Goal: Information Seeking & Learning: Learn about a topic

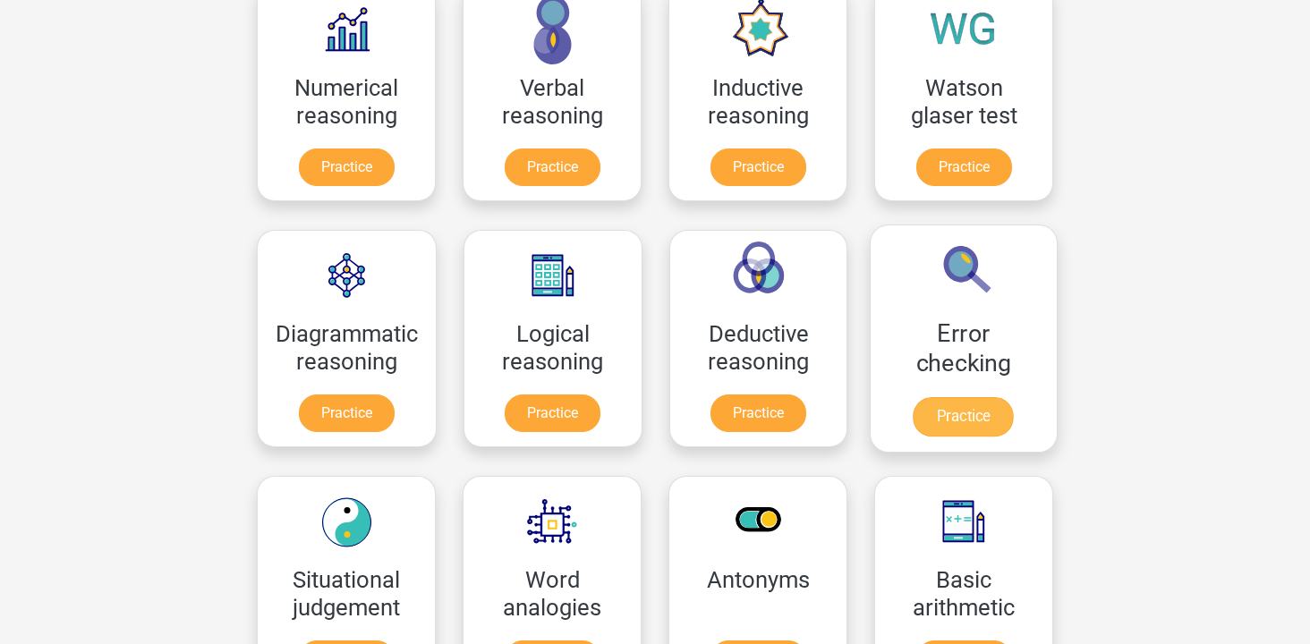
scroll to position [374, 0]
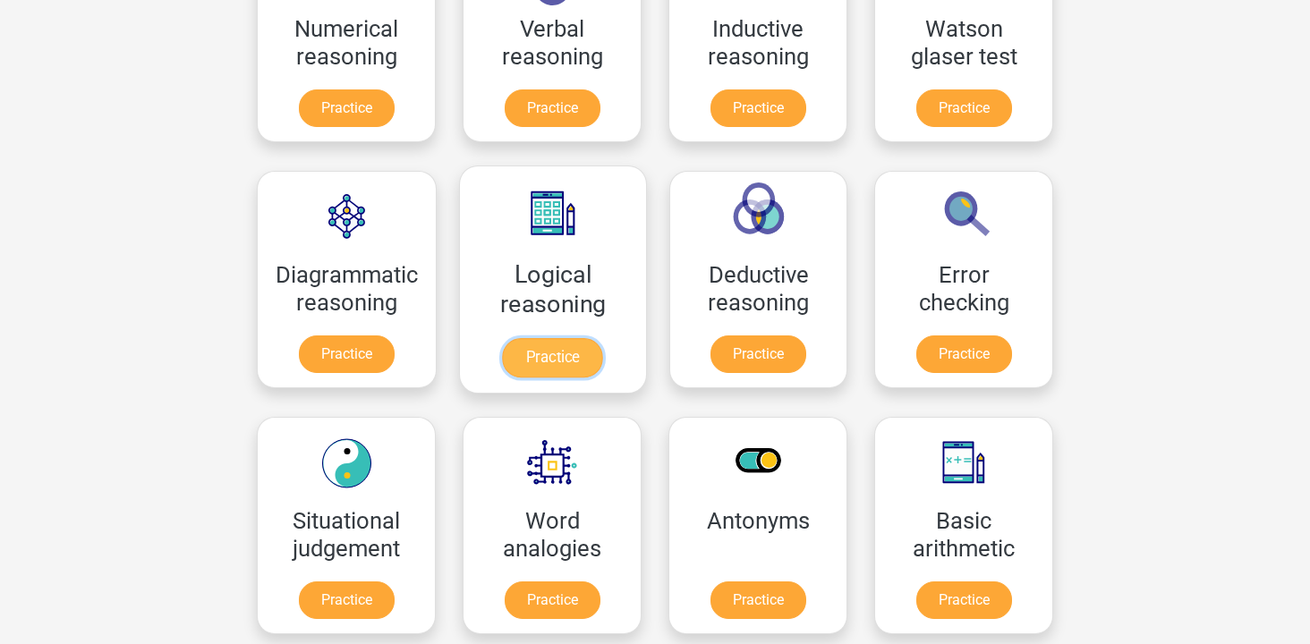
click at [581, 343] on link "Practice" at bounding box center [553, 357] width 100 height 39
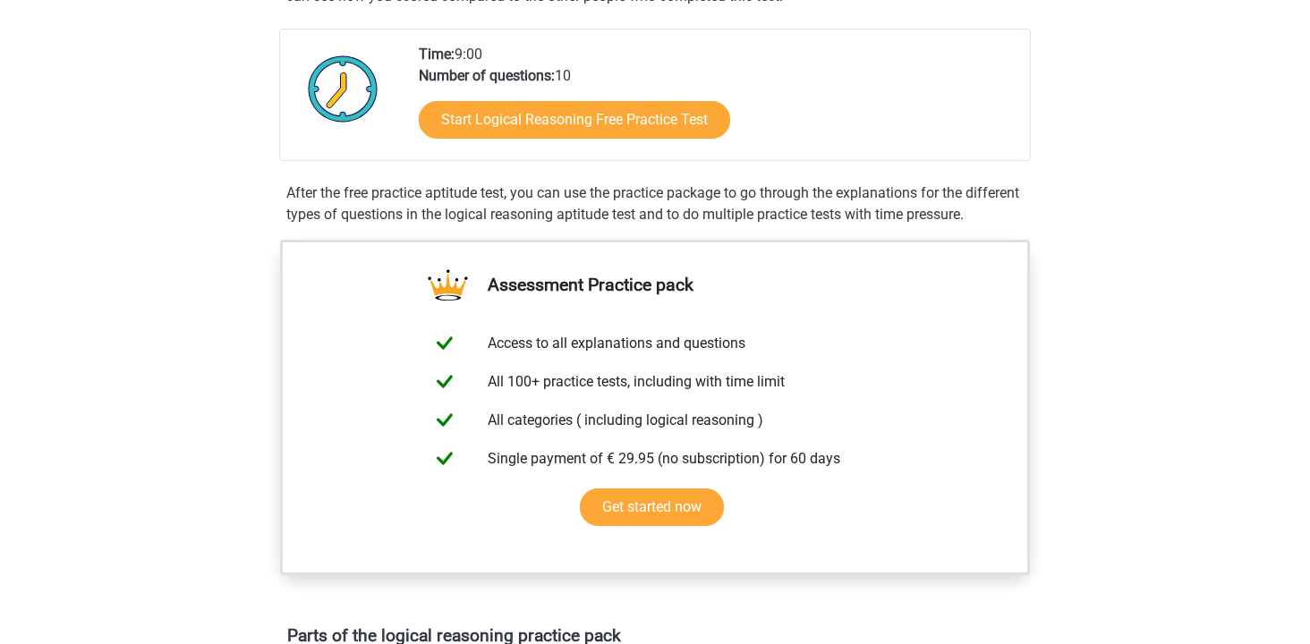
scroll to position [159, 0]
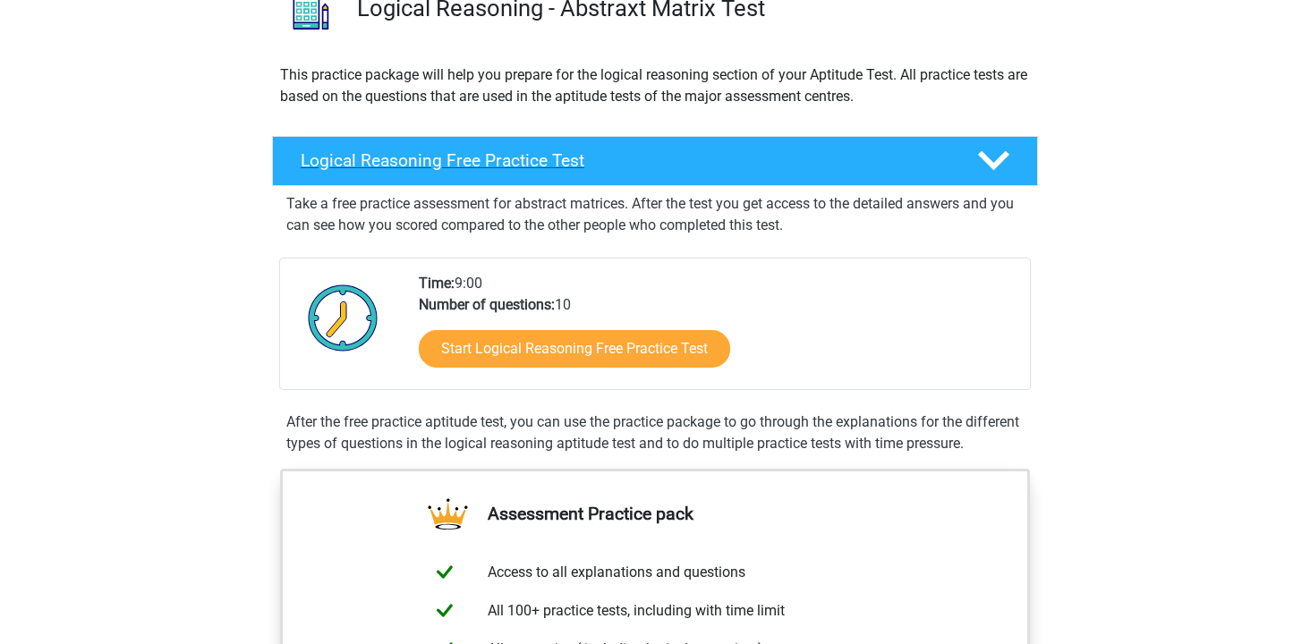
click at [573, 161] on h4 "Logical Reasoning Free Practice Test" at bounding box center [625, 160] width 648 height 21
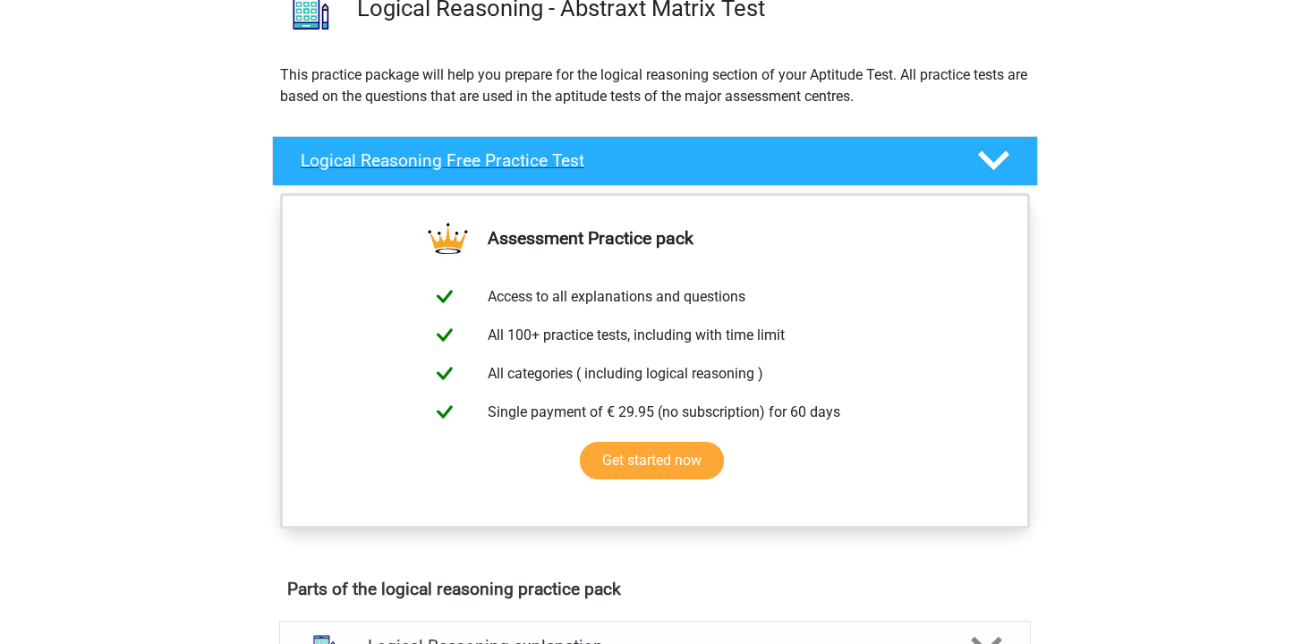
click at [573, 161] on h4 "Logical Reasoning Free Practice Test" at bounding box center [625, 160] width 648 height 21
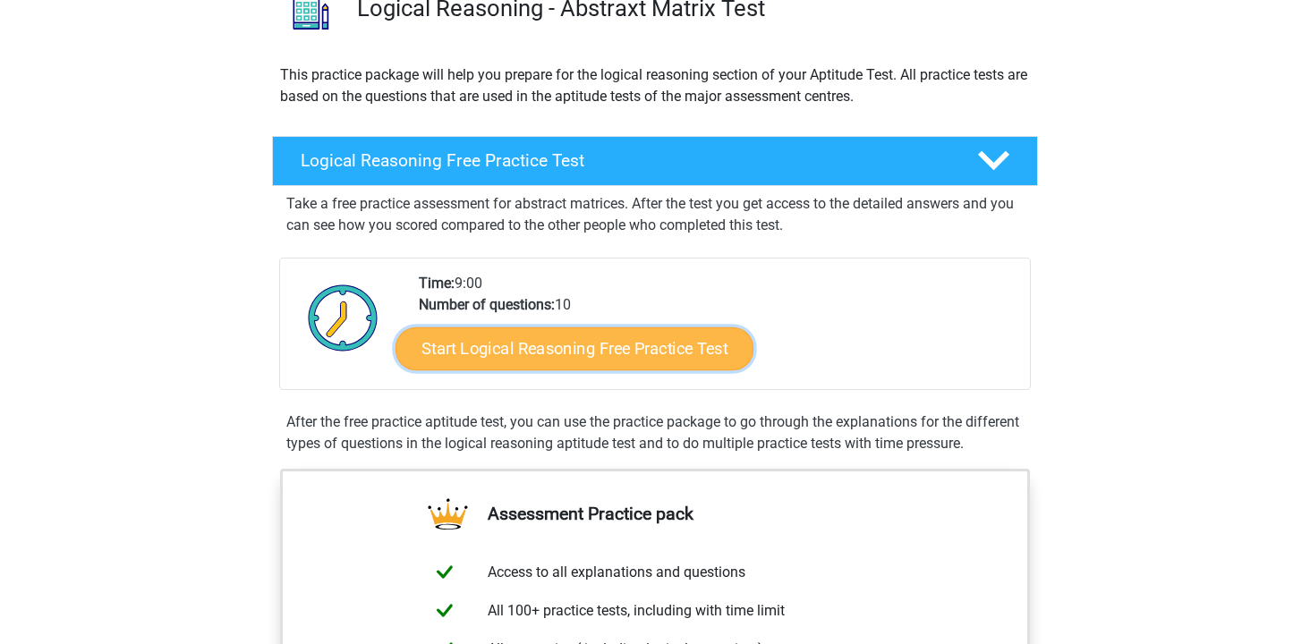
click at [586, 359] on link "Start Logical Reasoning Free Practice Test" at bounding box center [575, 348] width 358 height 43
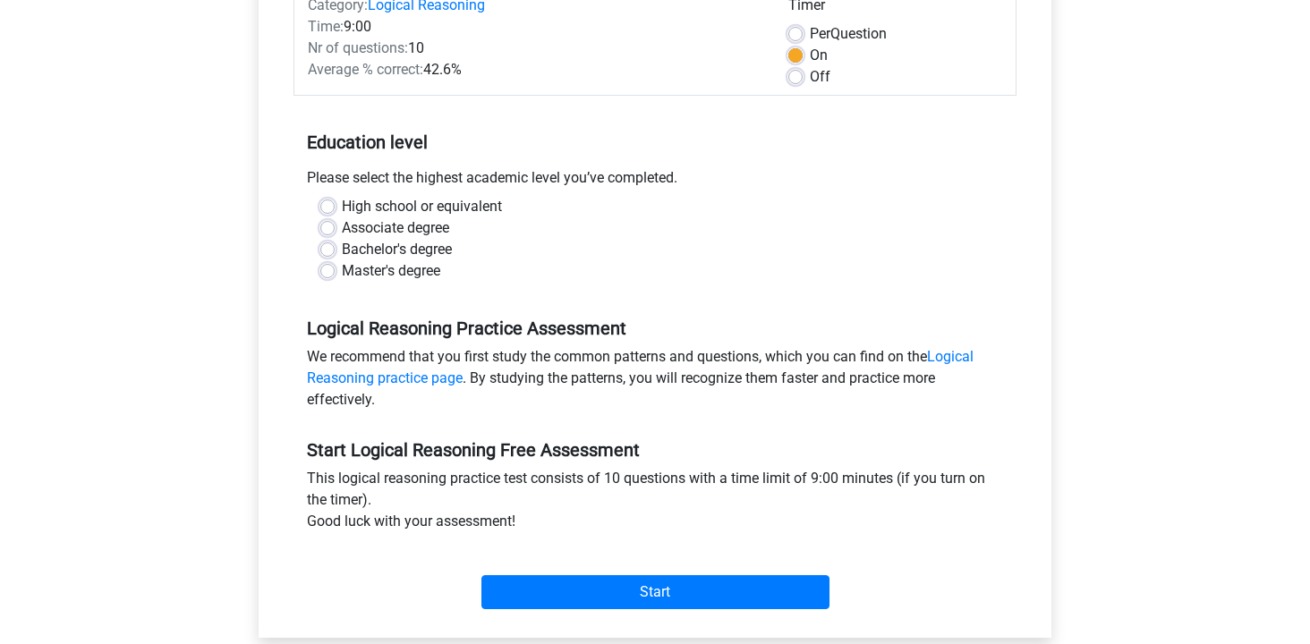
scroll to position [293, 0]
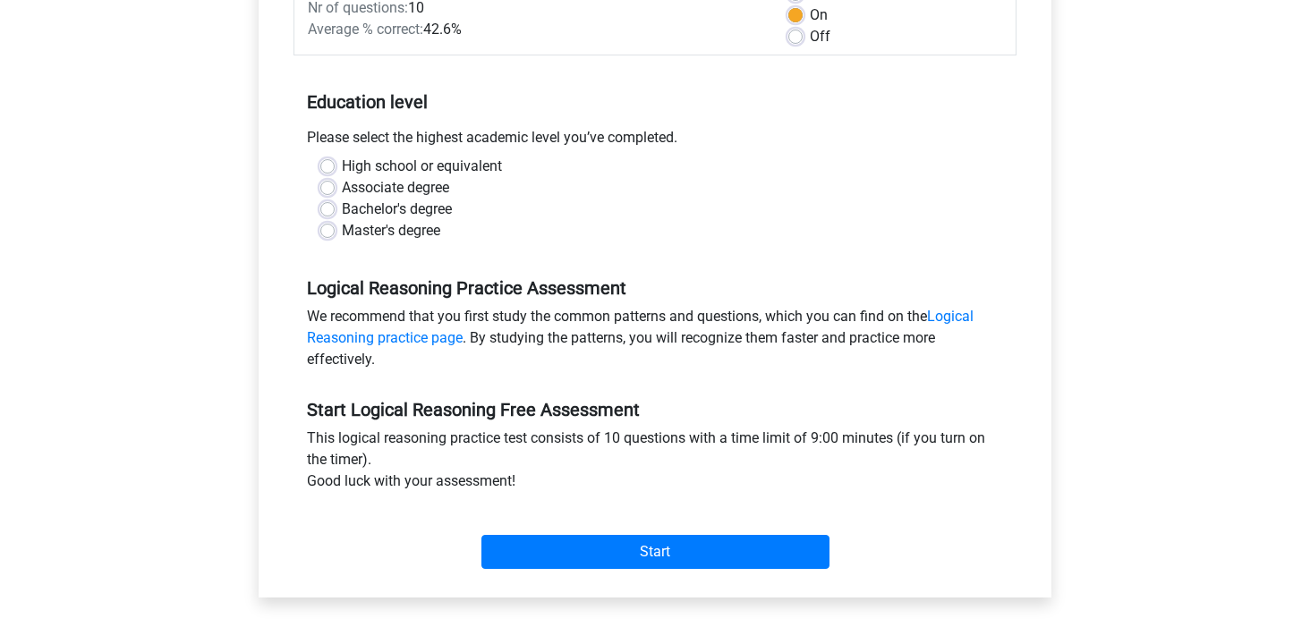
click at [421, 164] on label "High school or equivalent" at bounding box center [422, 166] width 160 height 21
click at [335, 164] on input "High school or equivalent" at bounding box center [327, 165] width 14 height 18
radio input "true"
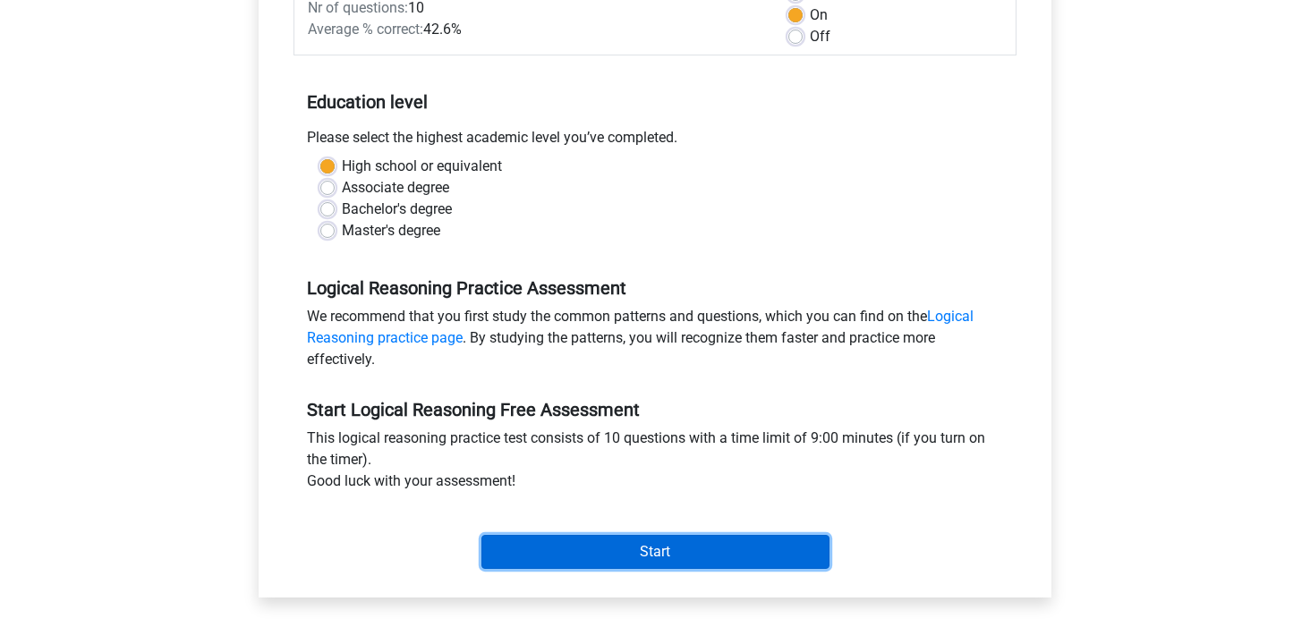
click at [592, 546] on input "Start" at bounding box center [655, 552] width 348 height 34
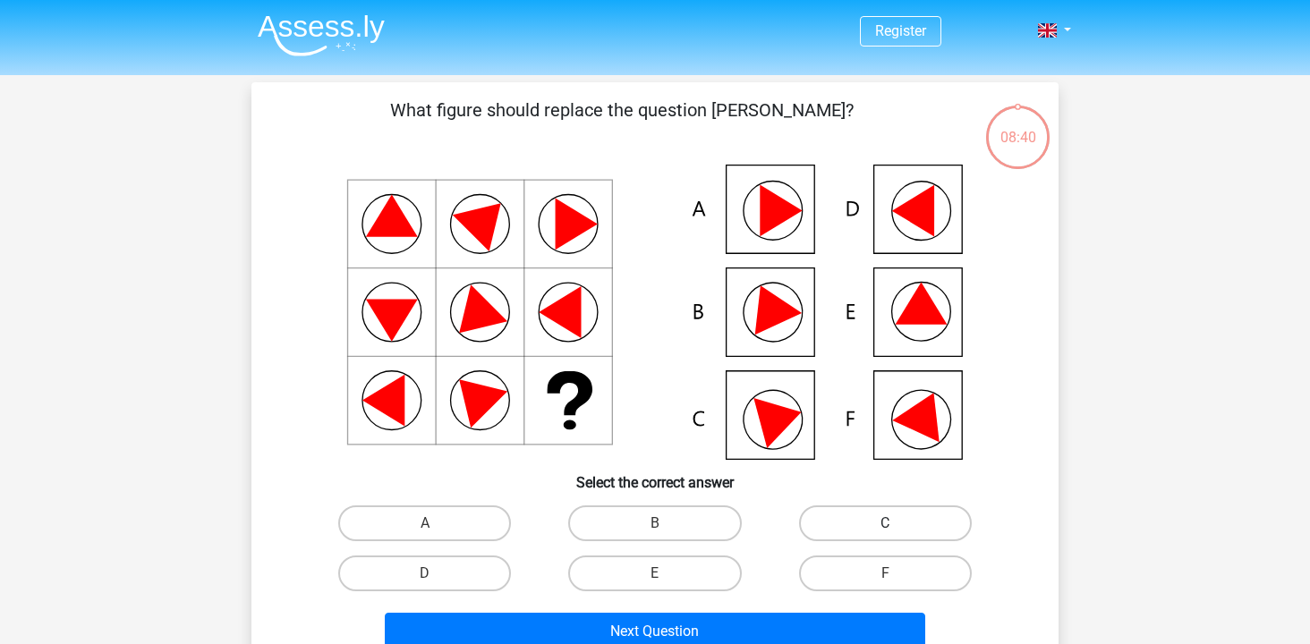
click at [913, 525] on label "C" at bounding box center [885, 524] width 173 height 36
click at [897, 525] on input "C" at bounding box center [891, 529] width 12 height 12
radio input "true"
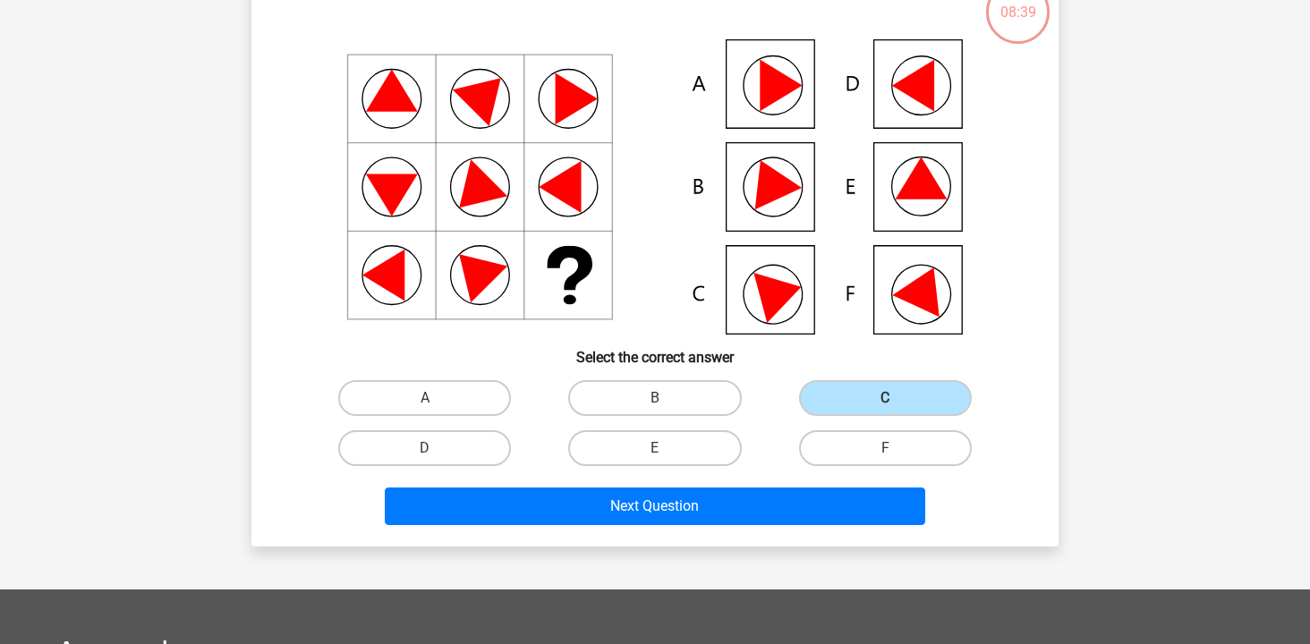
scroll to position [127, 0]
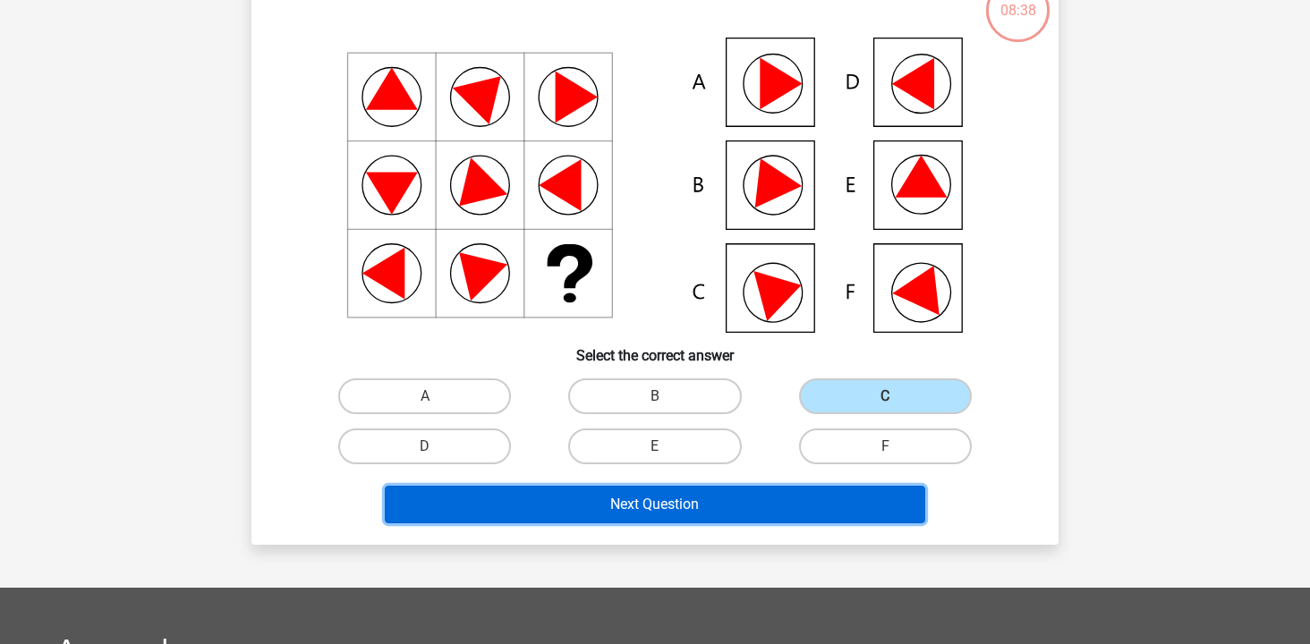
click at [710, 501] on button "Next Question" at bounding box center [655, 505] width 541 height 38
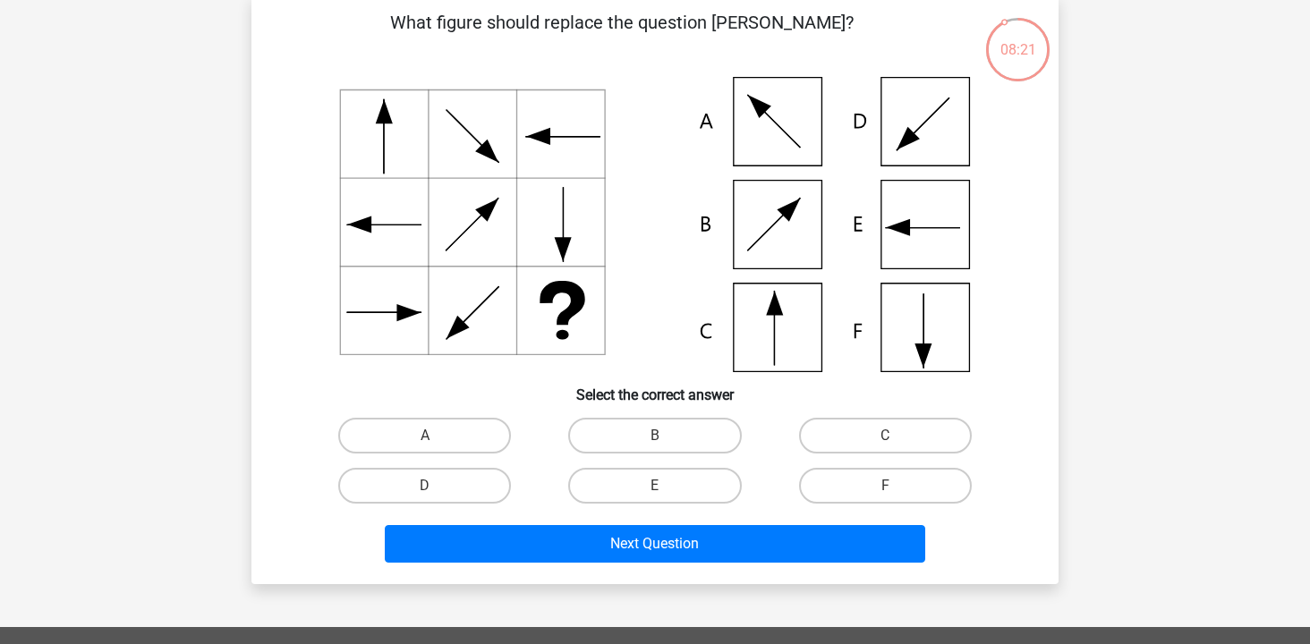
scroll to position [101, 0]
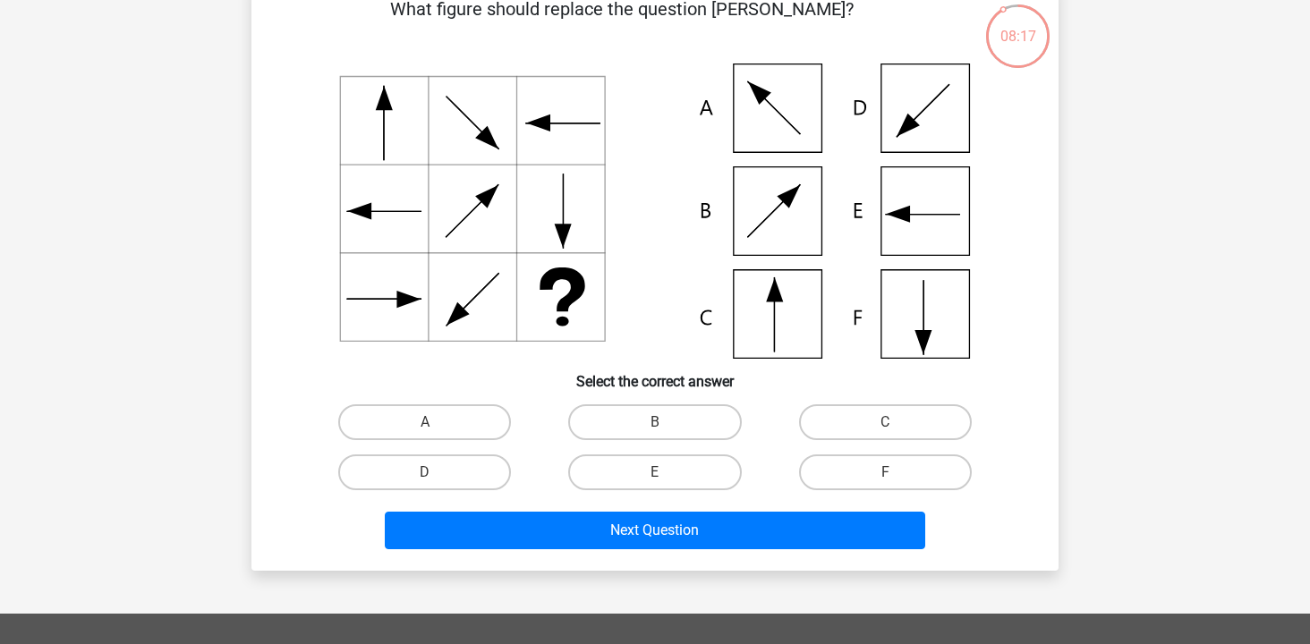
click at [950, 223] on icon at bounding box center [654, 211] width 721 height 295
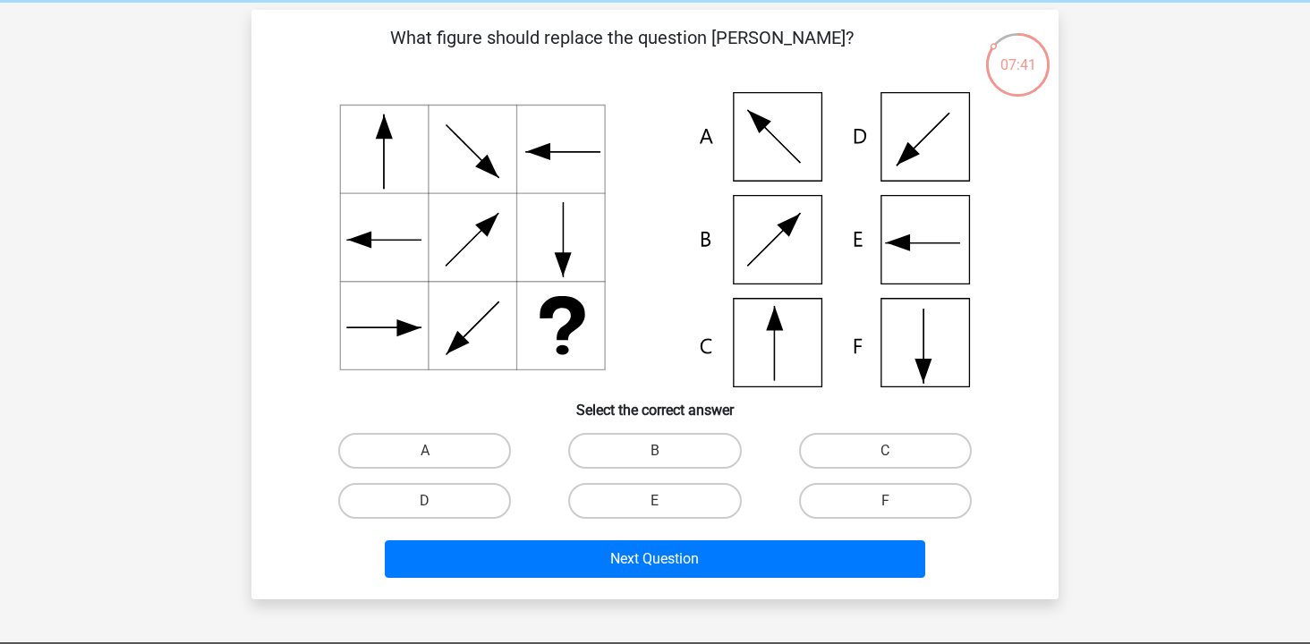
scroll to position [88, 0]
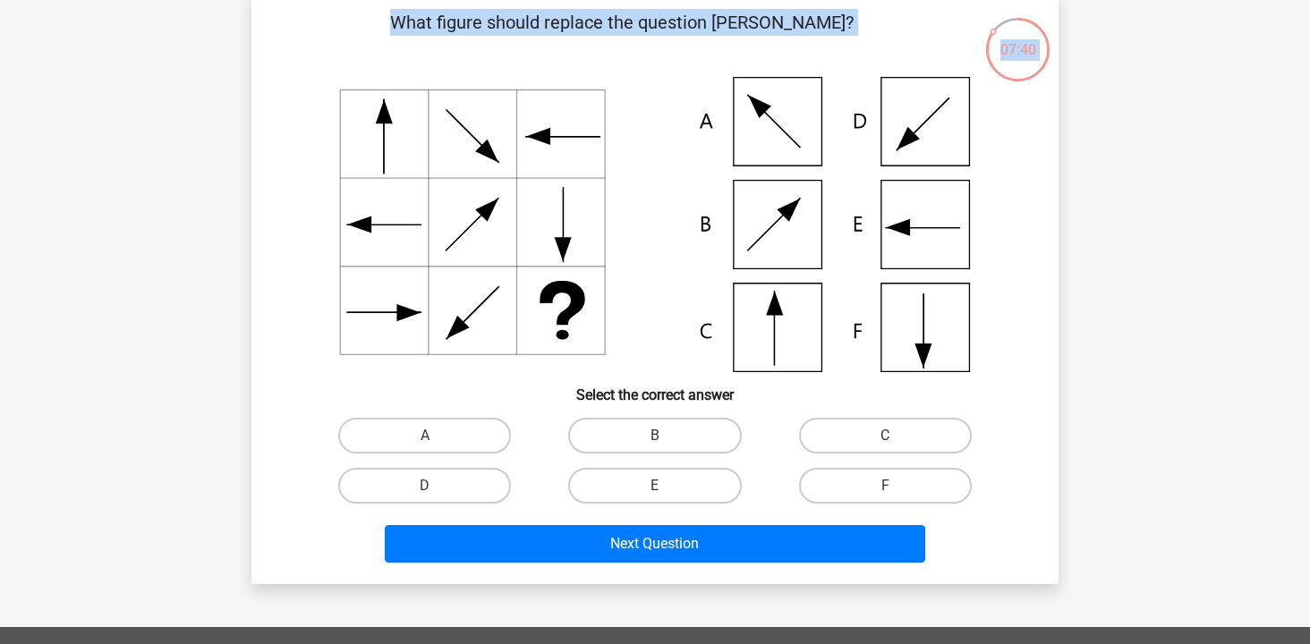
drag, startPoint x: 993, startPoint y: 28, endPoint x: 963, endPoint y: 111, distance: 88.6
click at [963, 112] on div "07:40 Question 2 of 10 Question category: logical reasoning set 1 What figure s…" at bounding box center [655, 290] width 836 height 590
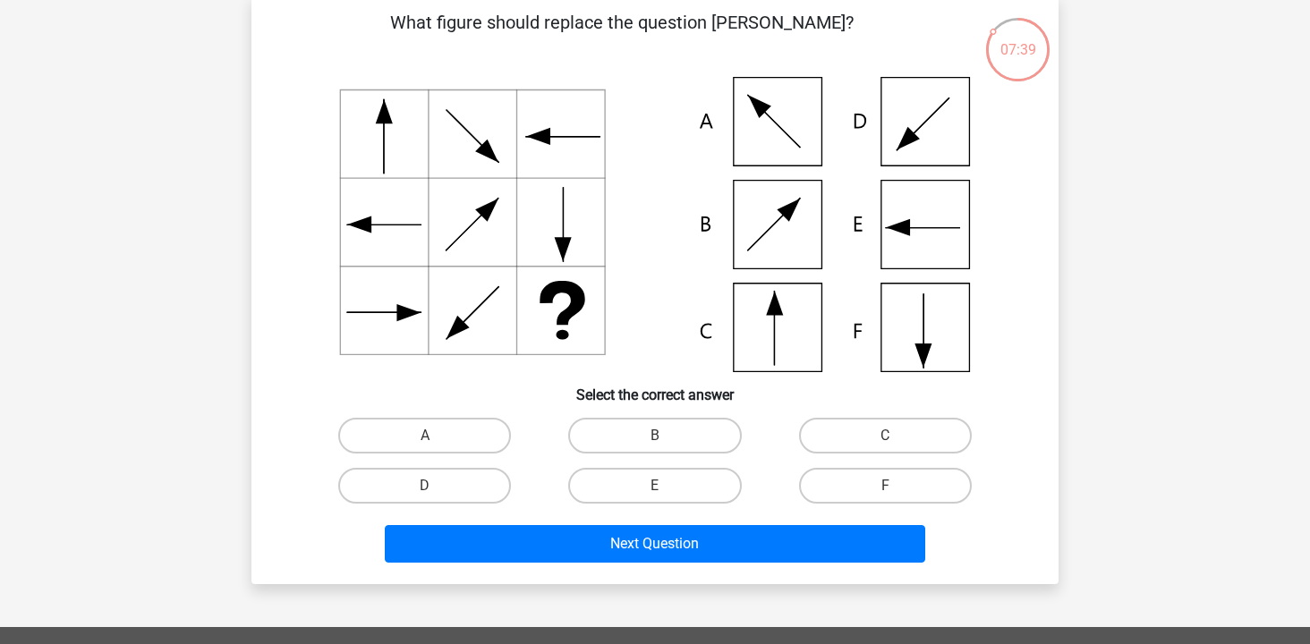
click at [1153, 209] on div "Register Nederlands English" at bounding box center [655, 505] width 1310 height 1187
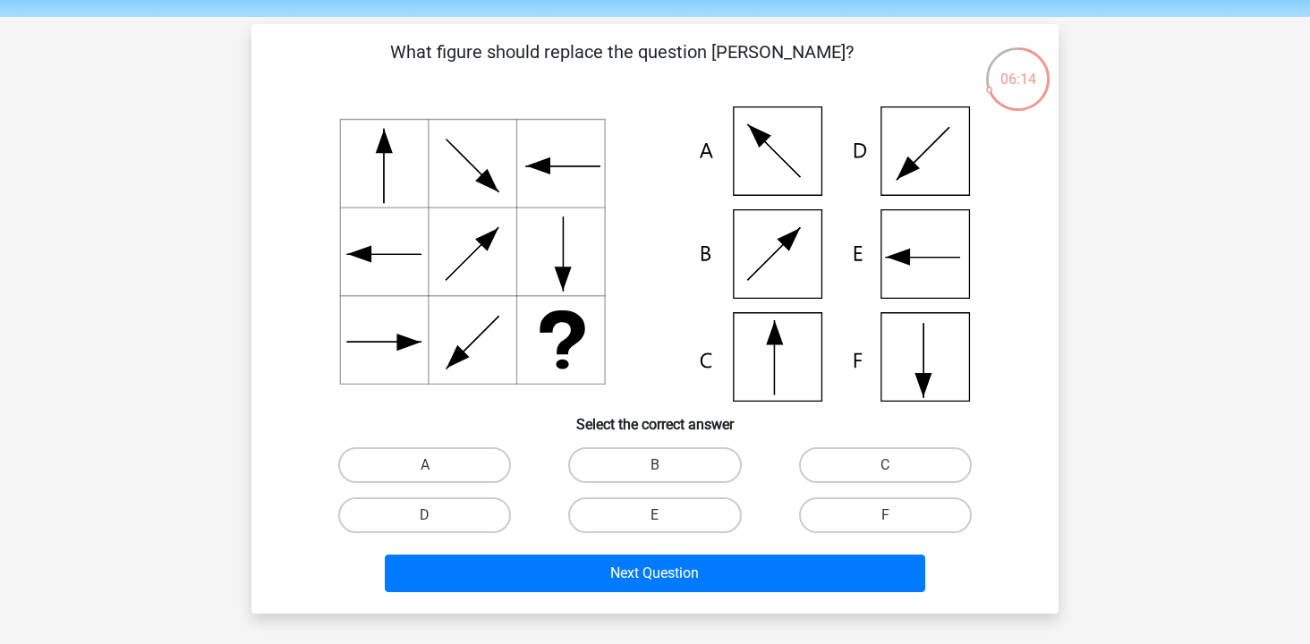
scroll to position [63, 0]
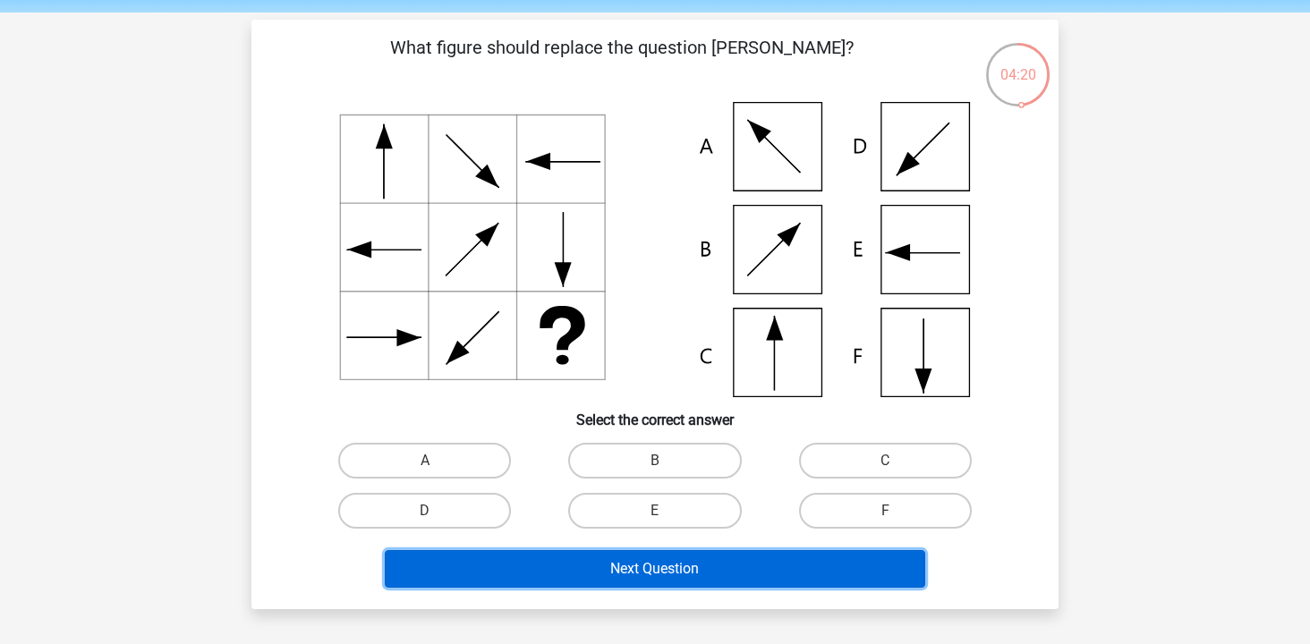
click at [780, 569] on button "Next Question" at bounding box center [655, 569] width 541 height 38
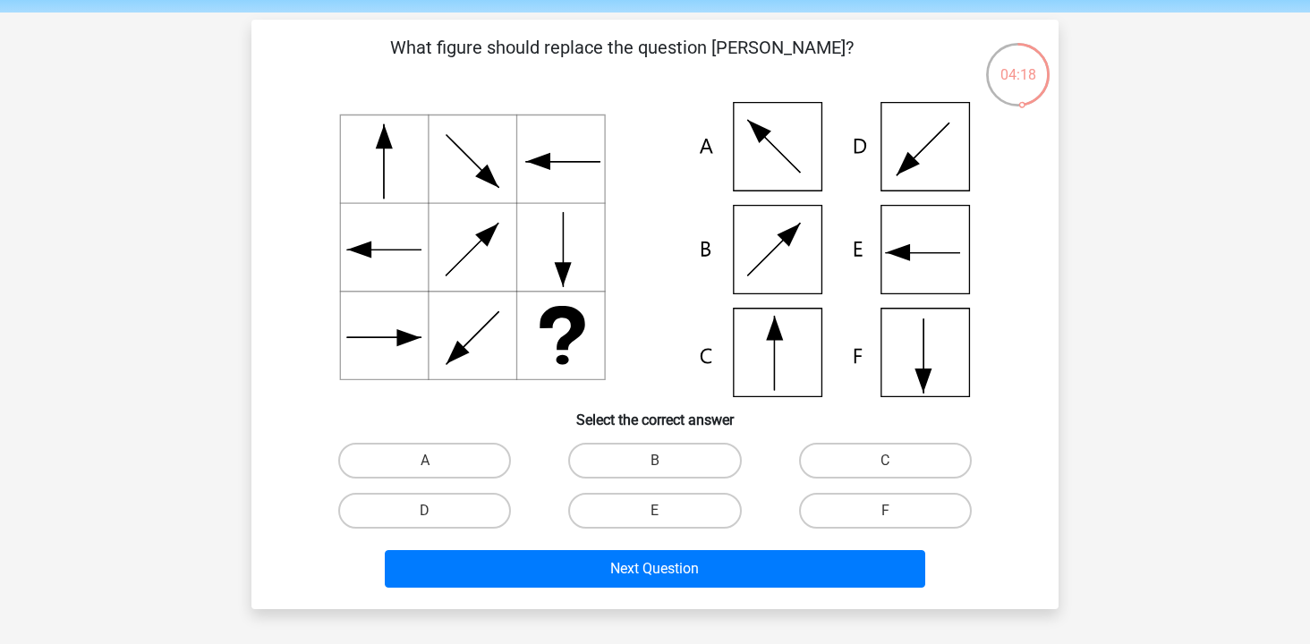
click at [871, 481] on div "C" at bounding box center [885, 461] width 230 height 50
click at [863, 463] on label "C" at bounding box center [885, 461] width 173 height 36
click at [885, 463] on input "C" at bounding box center [891, 467] width 12 height 12
radio input "true"
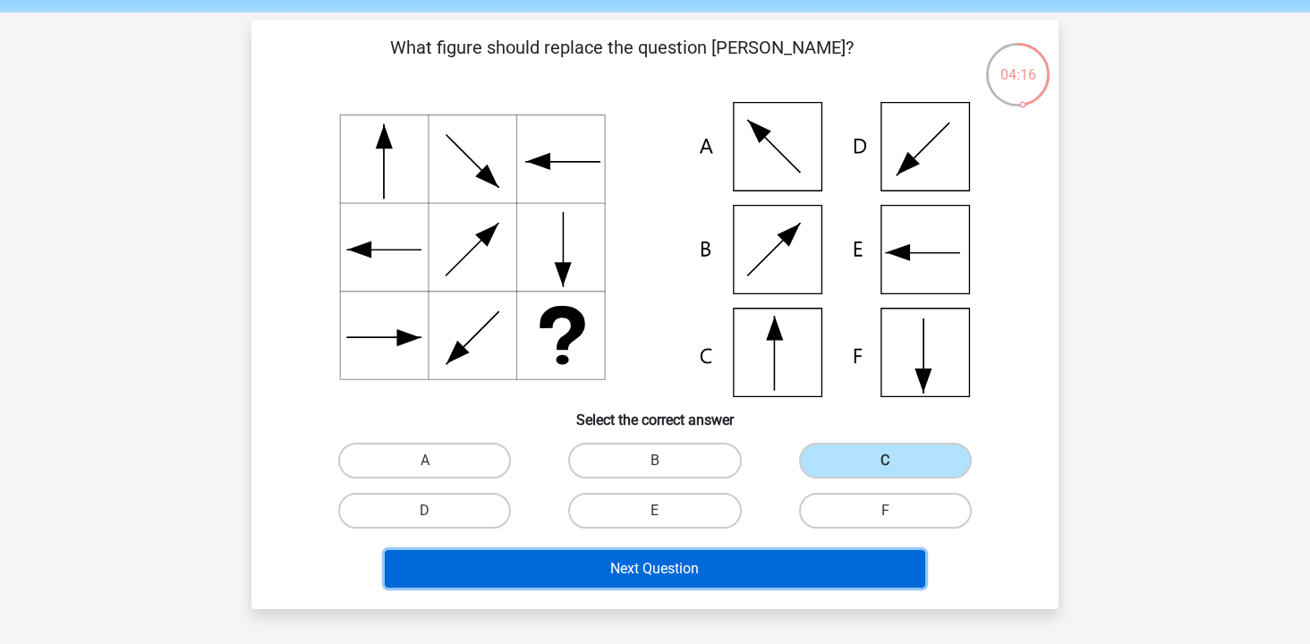
click at [803, 567] on button "Next Question" at bounding box center [655, 569] width 541 height 38
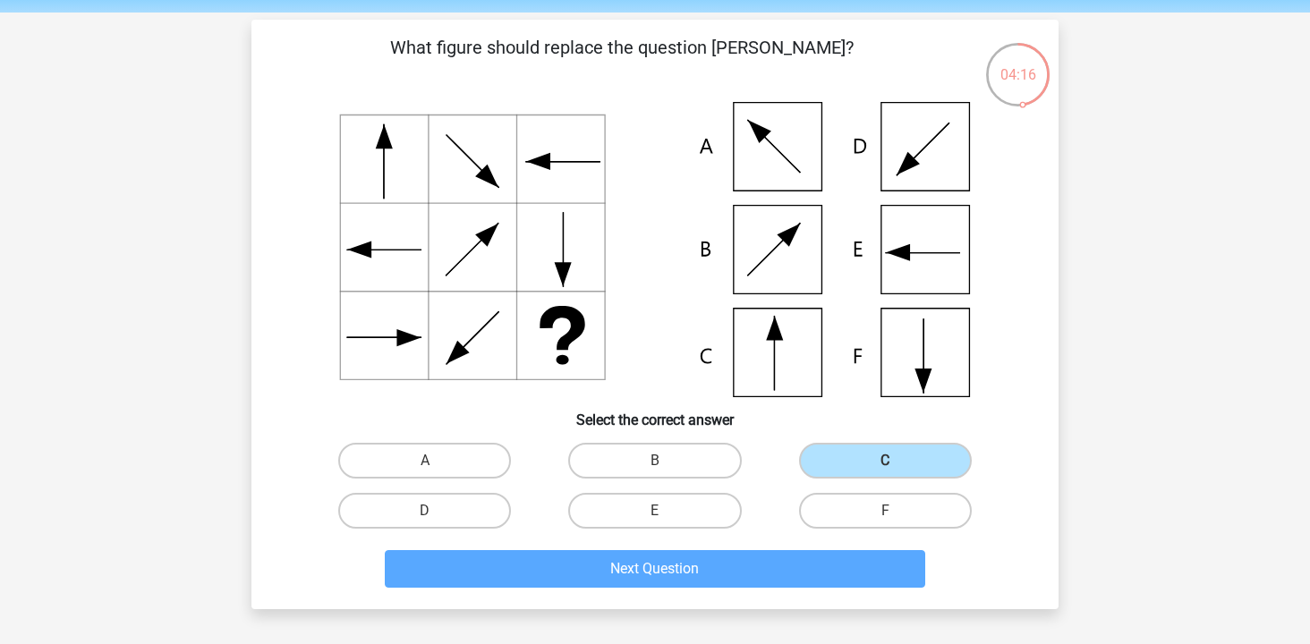
scroll to position [82, 0]
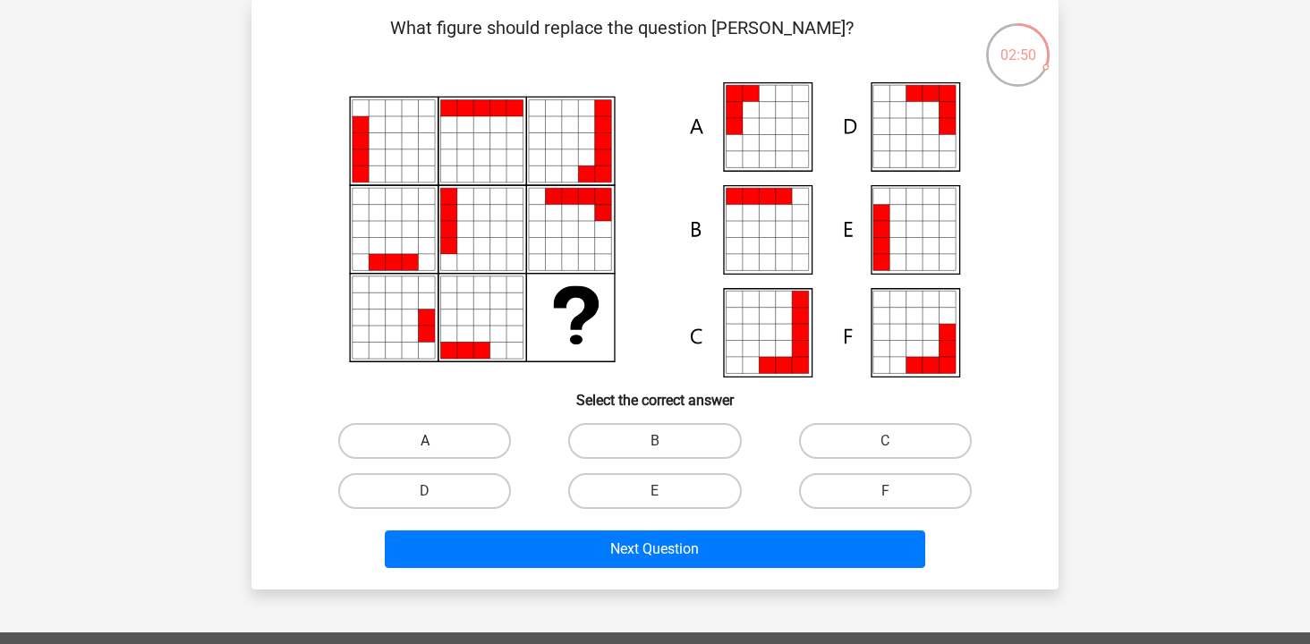
click at [491, 444] on label "A" at bounding box center [424, 441] width 173 height 36
click at [437, 444] on input "A" at bounding box center [431, 447] width 12 height 12
radio input "true"
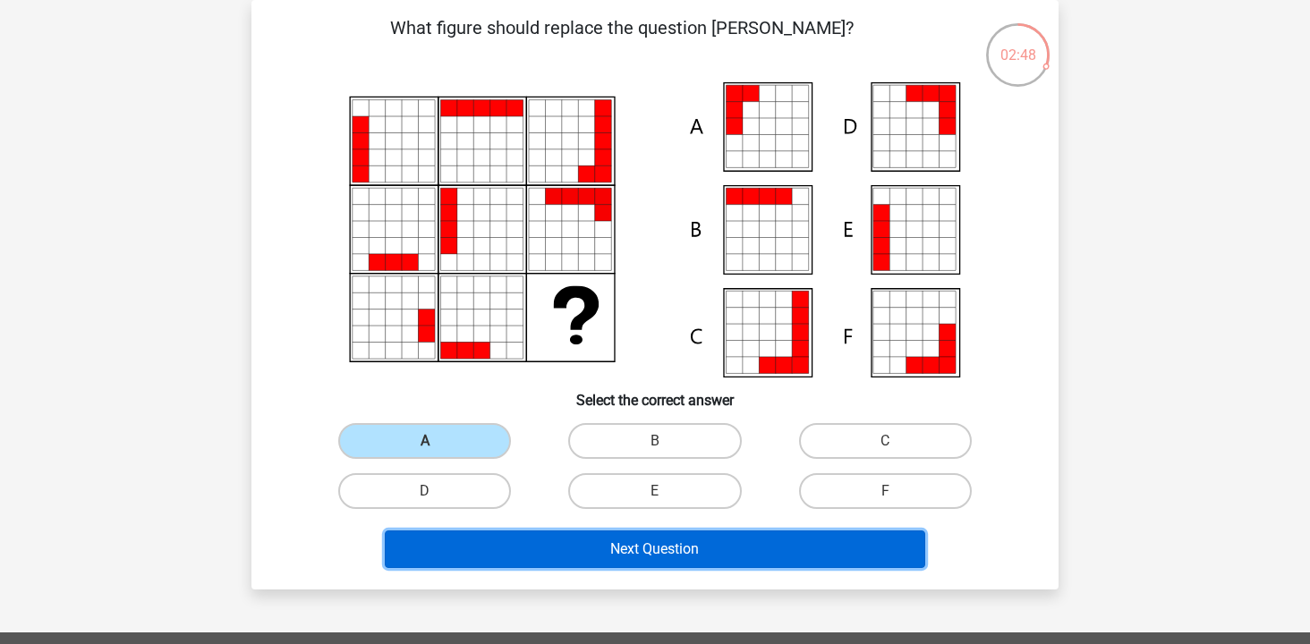
click at [617, 537] on button "Next Question" at bounding box center [655, 550] width 541 height 38
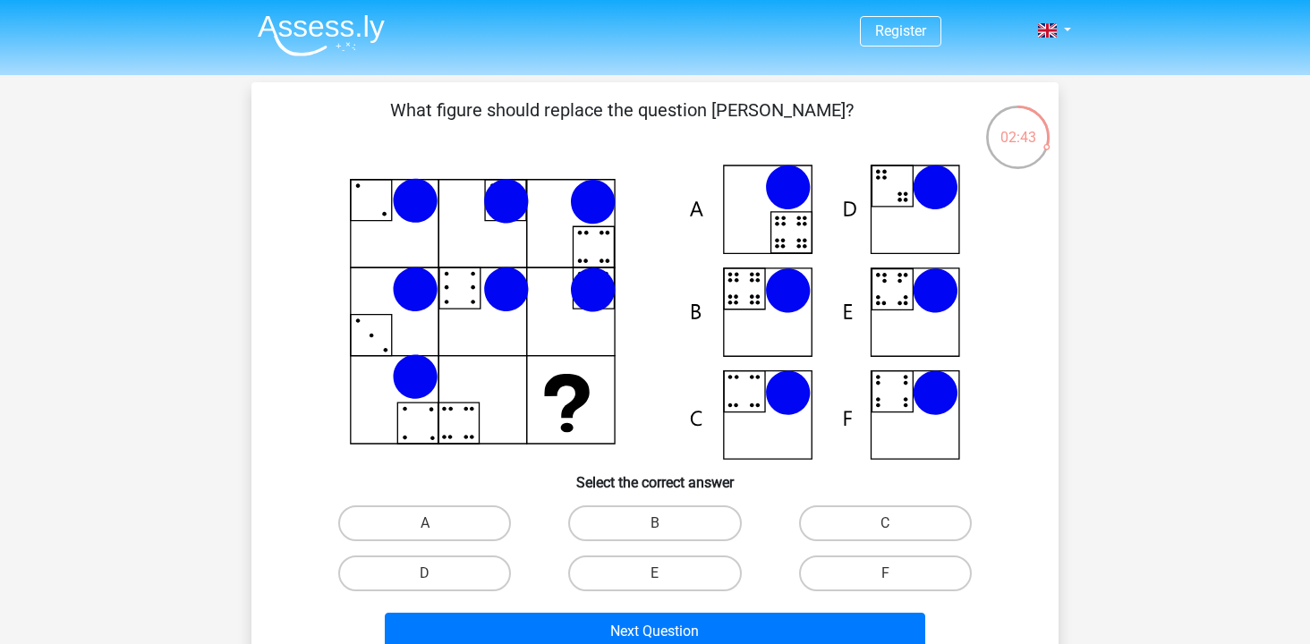
scroll to position [64, 0]
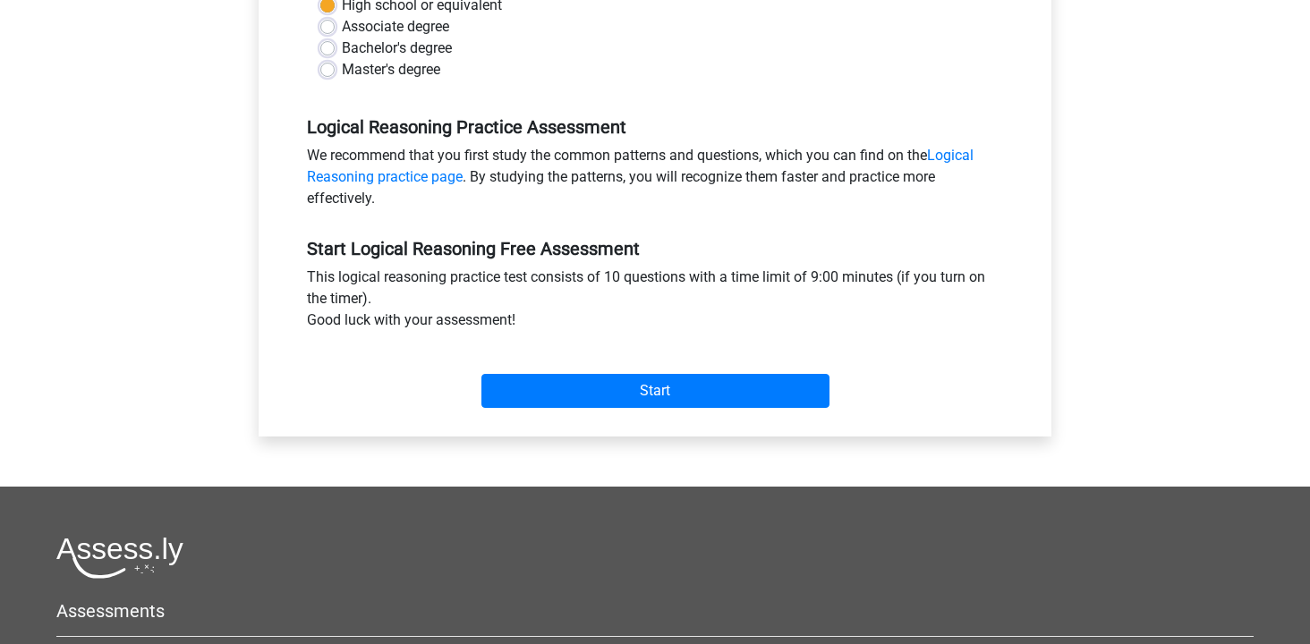
scroll to position [454, 0]
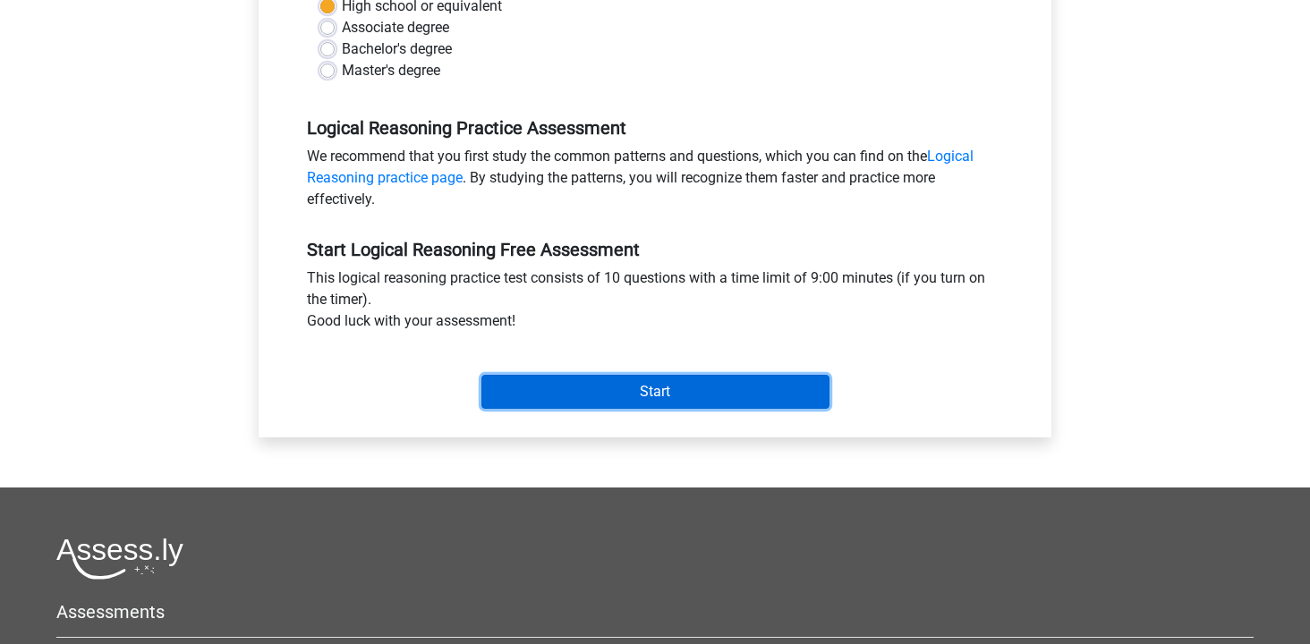
click at [601, 380] on input "Start" at bounding box center [655, 392] width 348 height 34
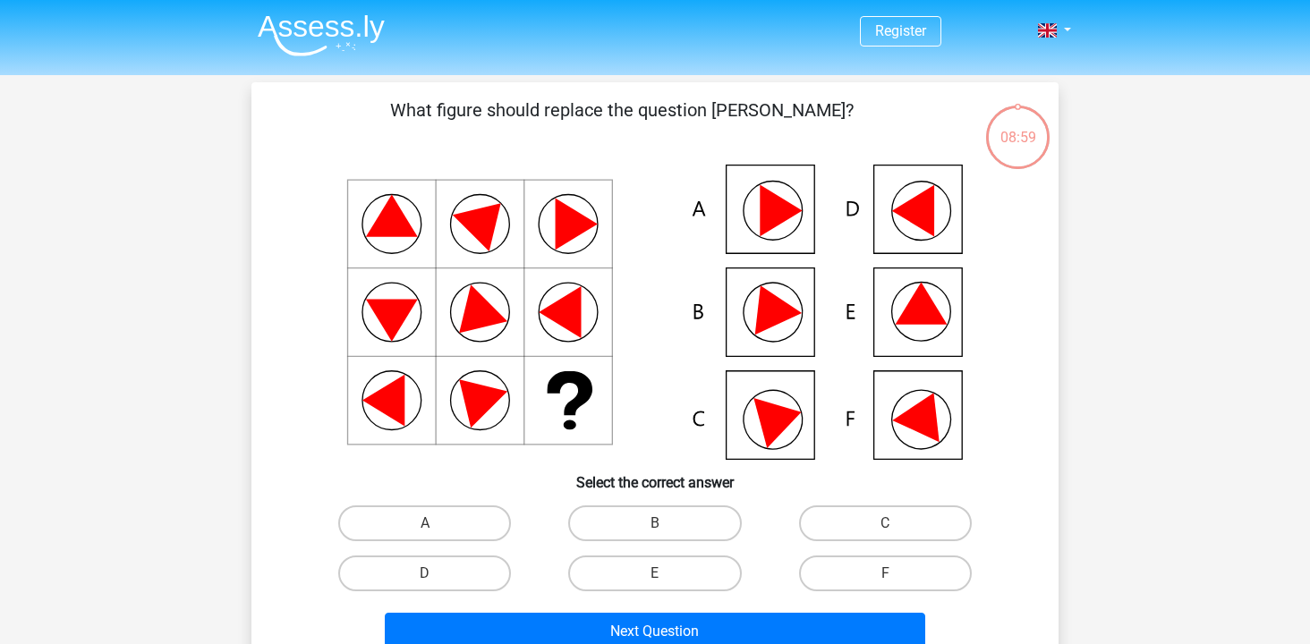
scroll to position [170, 0]
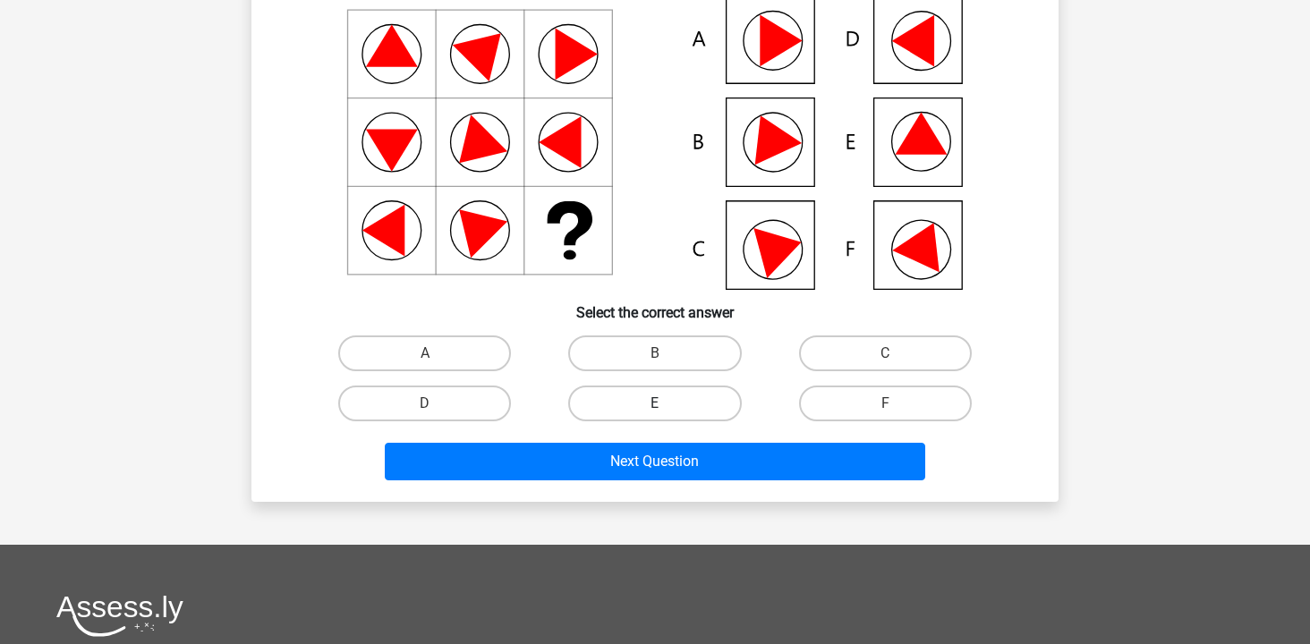
click at [637, 402] on label "E" at bounding box center [654, 404] width 173 height 36
click at [655, 404] on input "E" at bounding box center [661, 410] width 12 height 12
radio input "true"
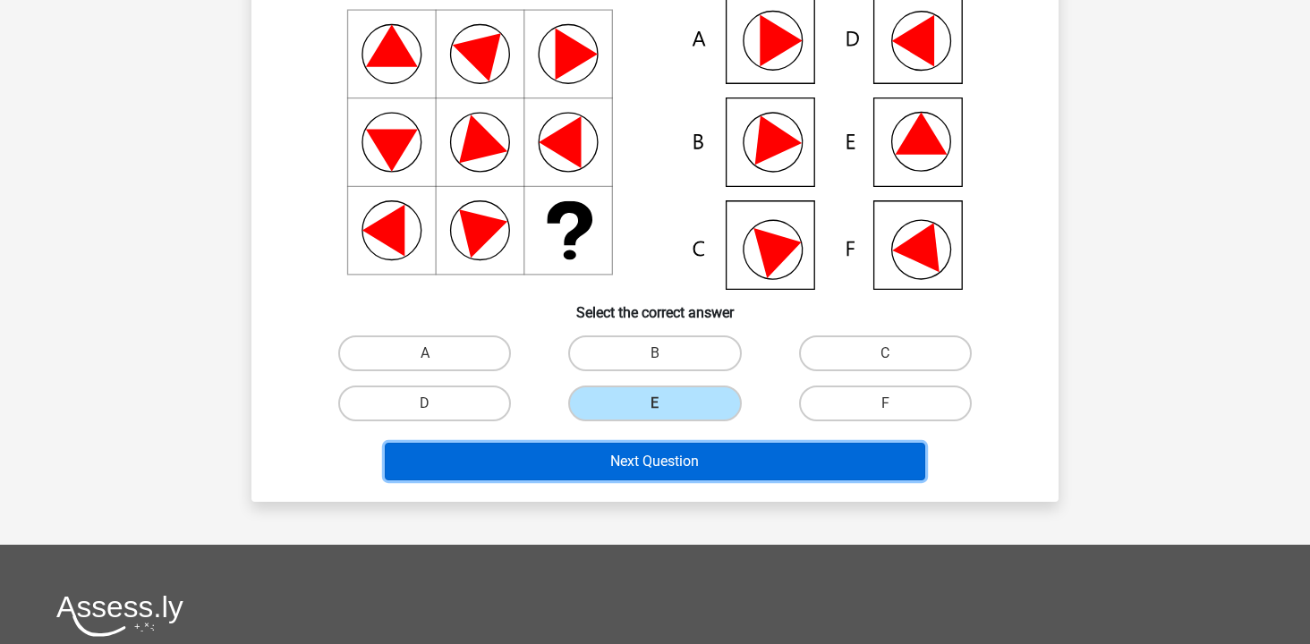
click at [651, 464] on button "Next Question" at bounding box center [655, 462] width 541 height 38
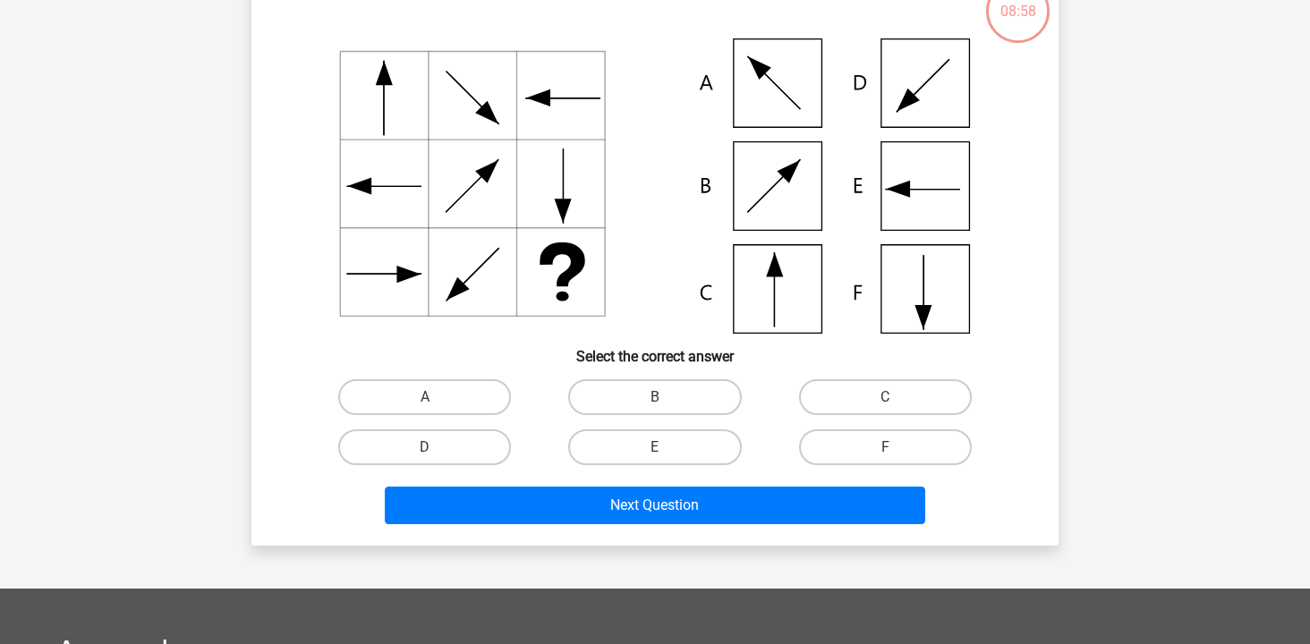
scroll to position [82, 0]
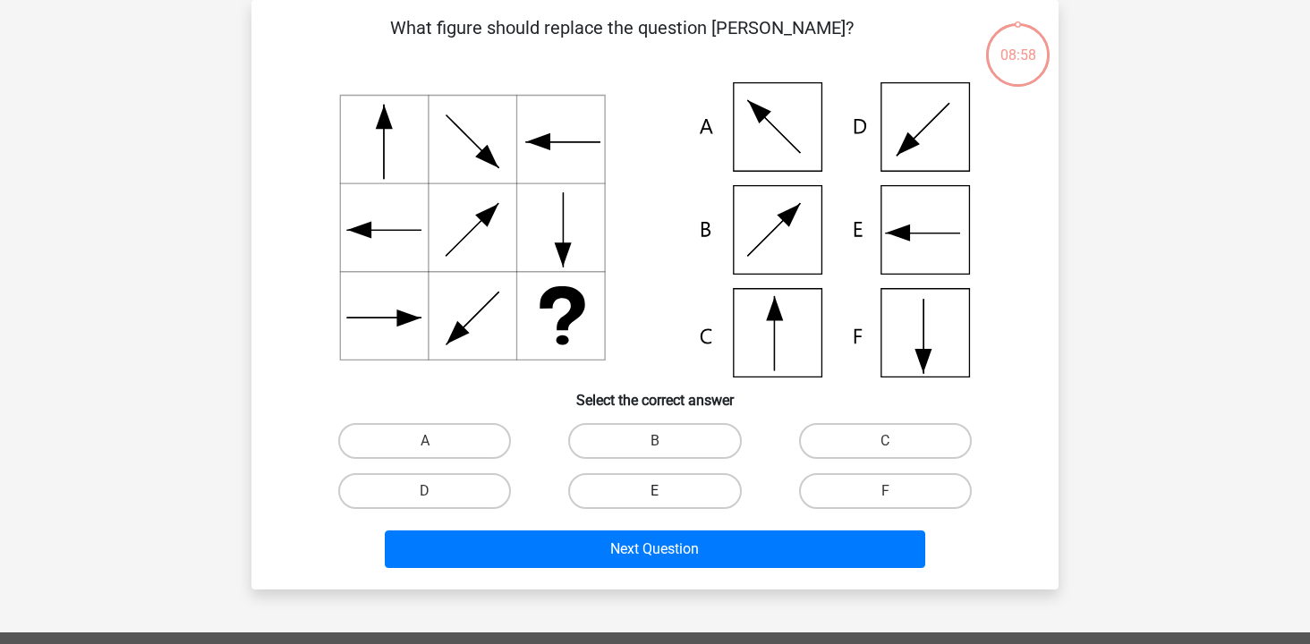
click at [665, 506] on label "E" at bounding box center [654, 491] width 173 height 36
click at [665, 503] on input "E" at bounding box center [661, 497] width 12 height 12
radio input "true"
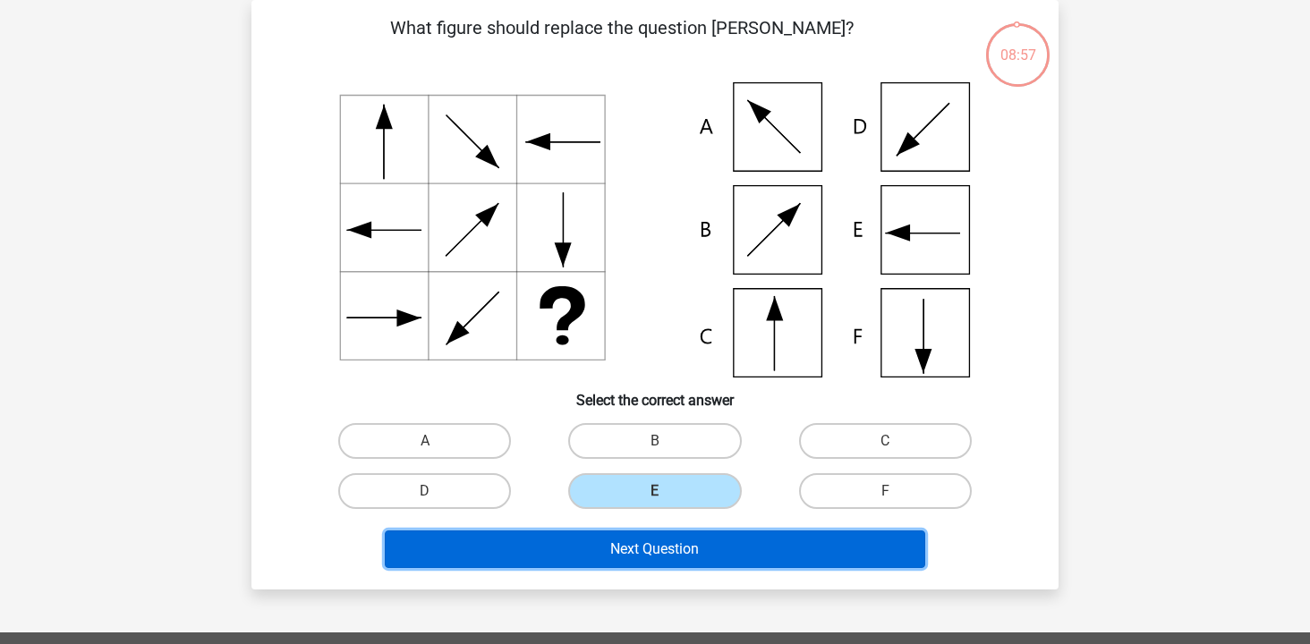
click at [675, 538] on button "Next Question" at bounding box center [655, 550] width 541 height 38
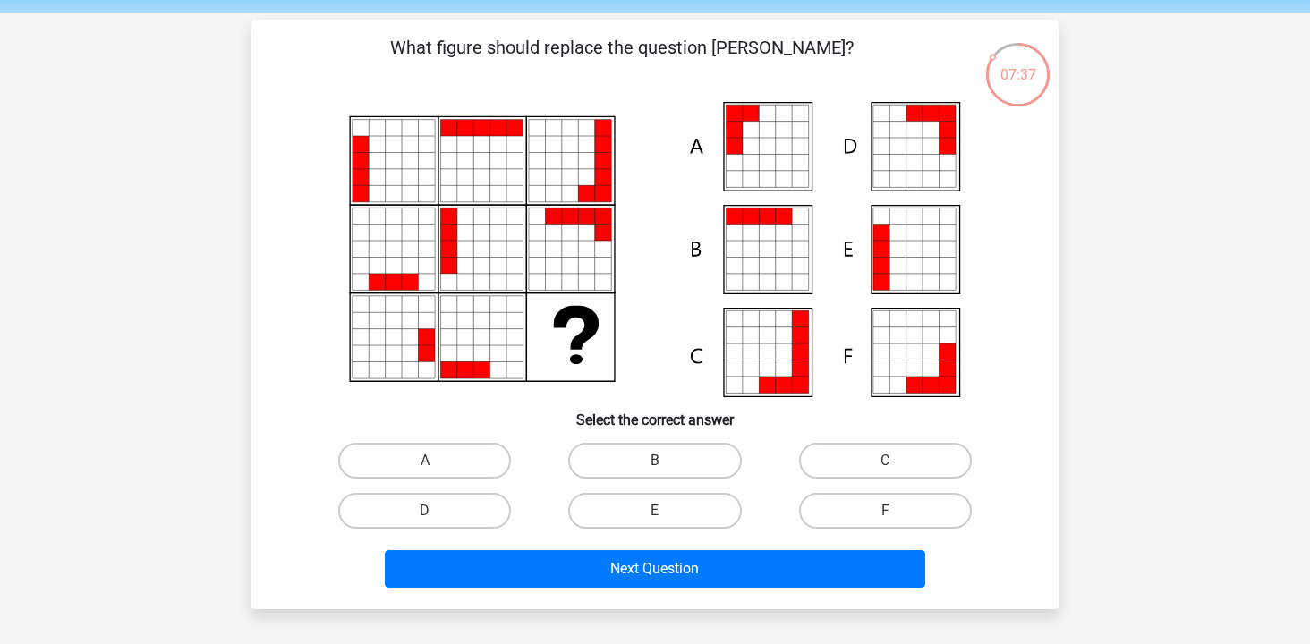
scroll to position [77, 0]
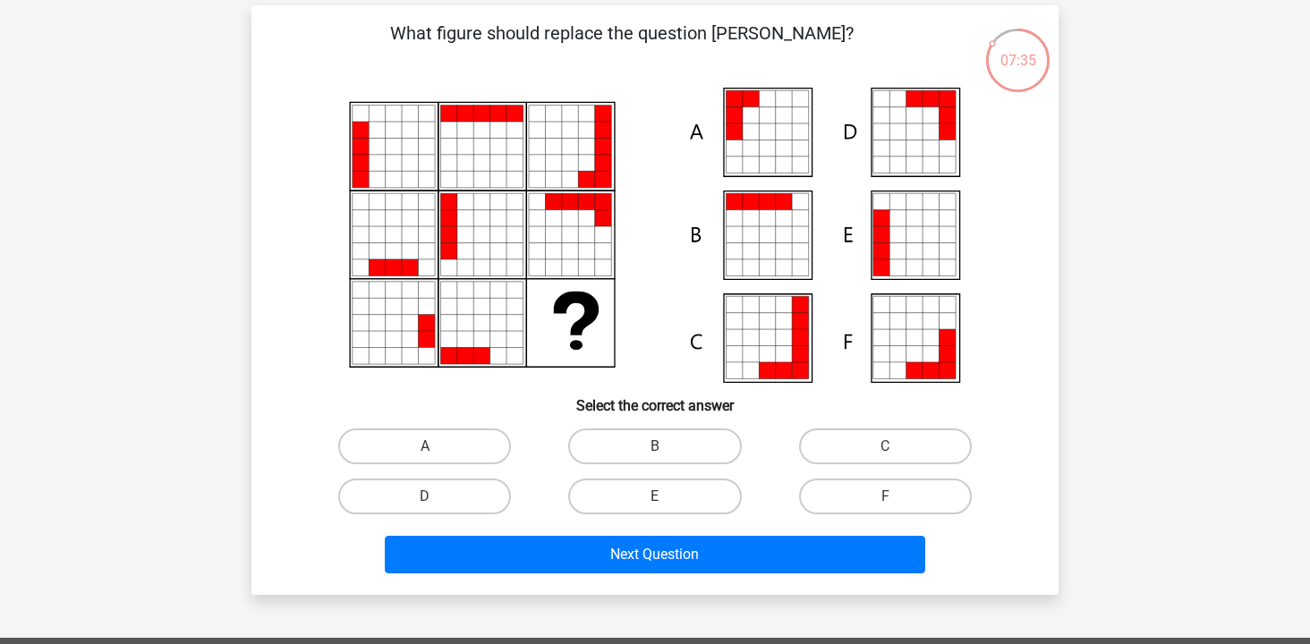
drag, startPoint x: 994, startPoint y: 42, endPoint x: 991, endPoint y: 64, distance: 22.7
click at [991, 65] on div "07:35" at bounding box center [1017, 49] width 67 height 45
click at [872, 514] on label "F" at bounding box center [885, 497] width 173 height 36
click at [885, 508] on input "F" at bounding box center [891, 503] width 12 height 12
radio input "true"
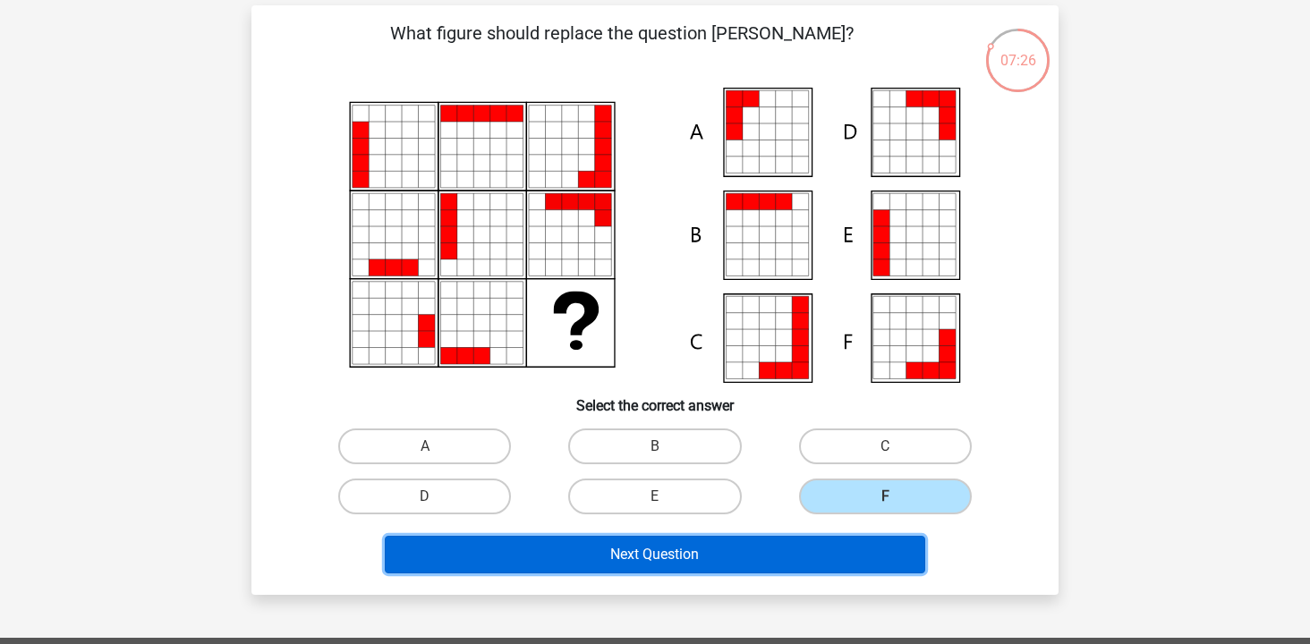
click at [846, 549] on button "Next Question" at bounding box center [655, 555] width 541 height 38
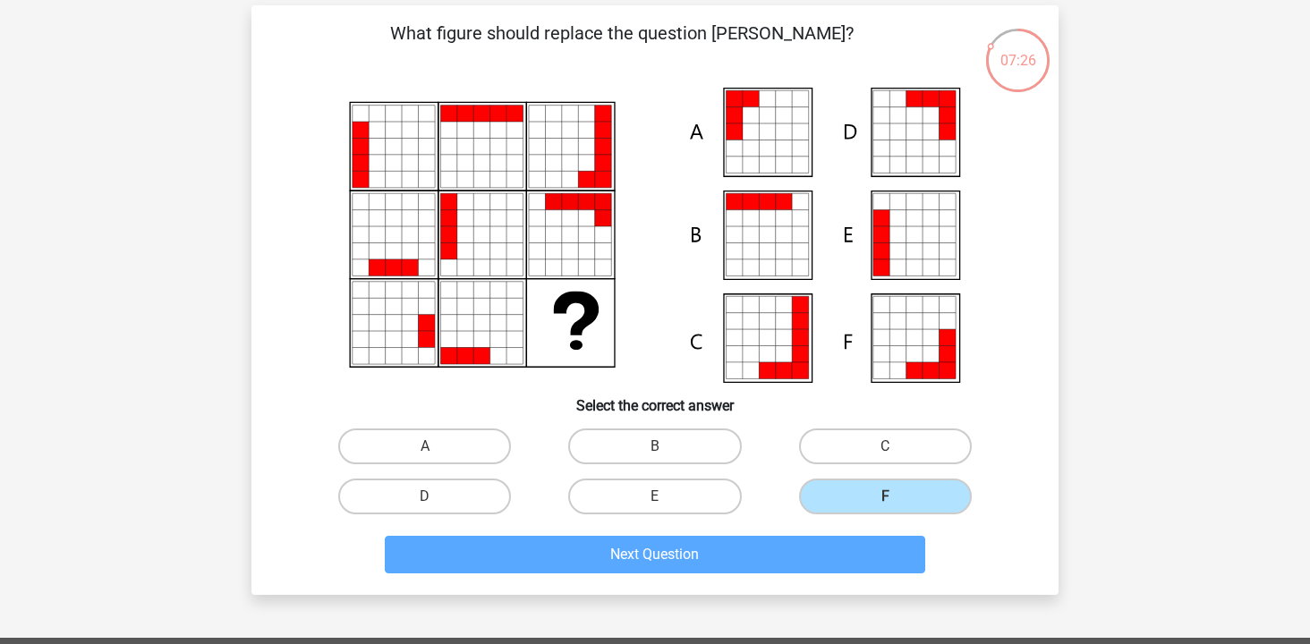
scroll to position [82, 0]
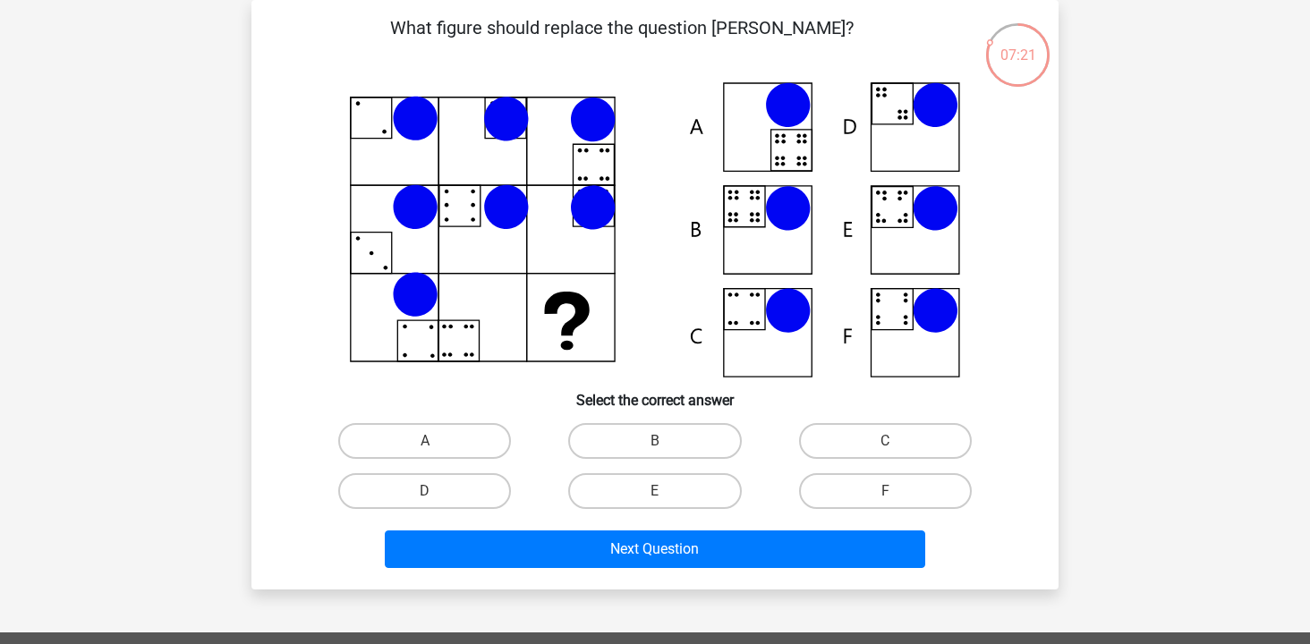
drag, startPoint x: 492, startPoint y: 125, endPoint x: 491, endPoint y: 139, distance: 13.5
click at [491, 139] on icon at bounding box center [654, 229] width 721 height 295
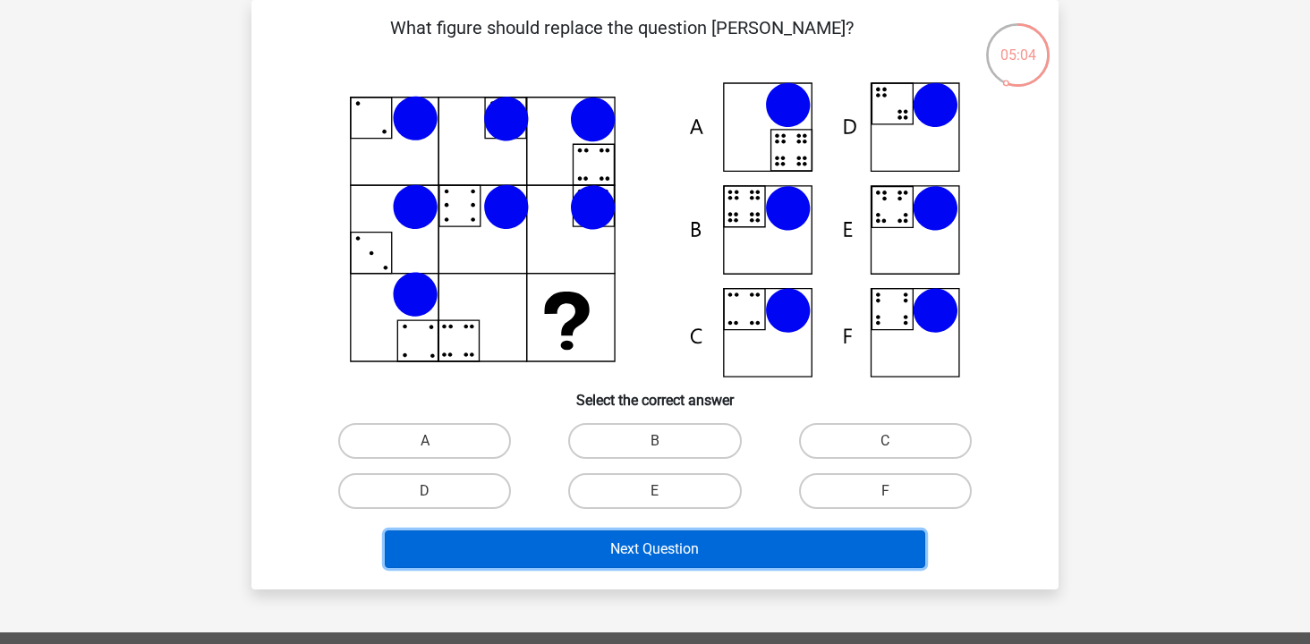
drag, startPoint x: 621, startPoint y: 551, endPoint x: 792, endPoint y: 236, distance: 358.4
click at [791, 237] on div "What figure should replace the question mark?" at bounding box center [655, 294] width 793 height 561
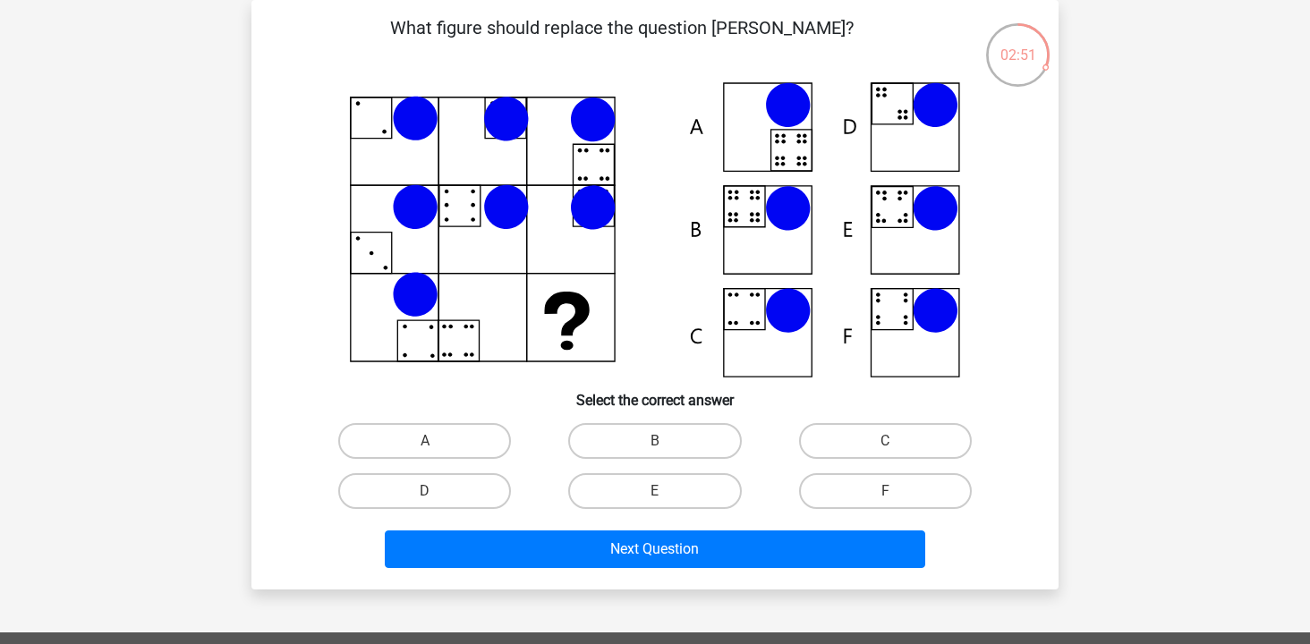
click at [1134, 112] on div "Register Nederlands English" at bounding box center [655, 511] width 1310 height 1187
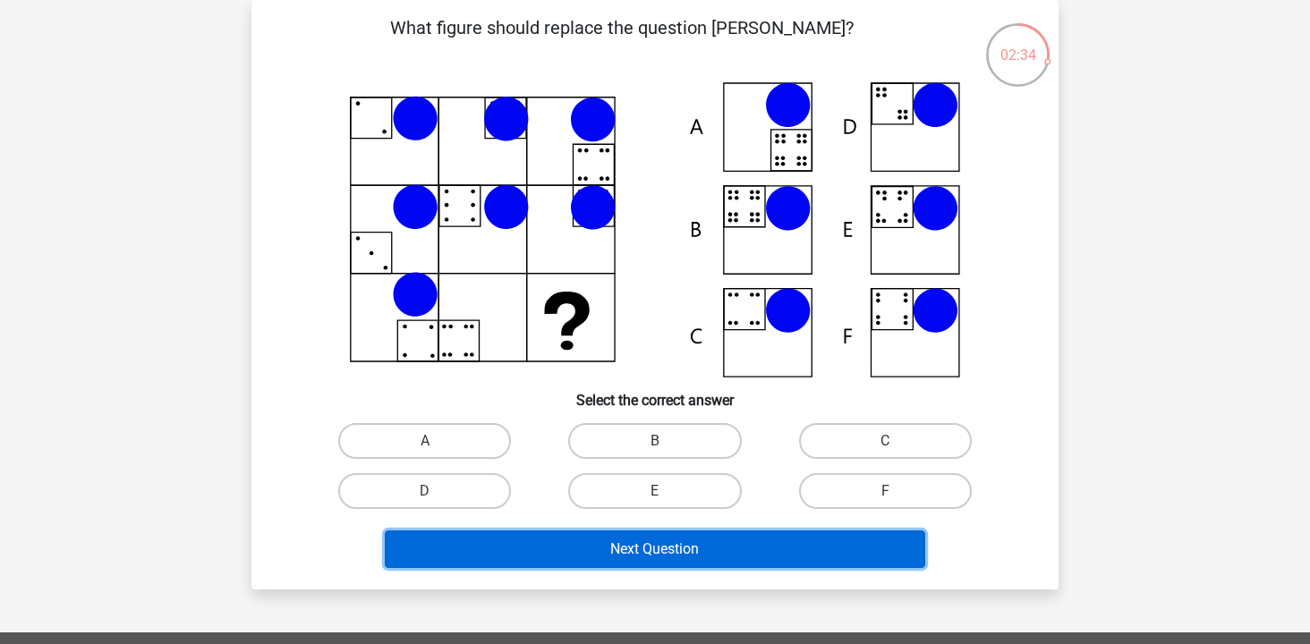
click at [657, 543] on button "Next Question" at bounding box center [655, 550] width 541 height 38
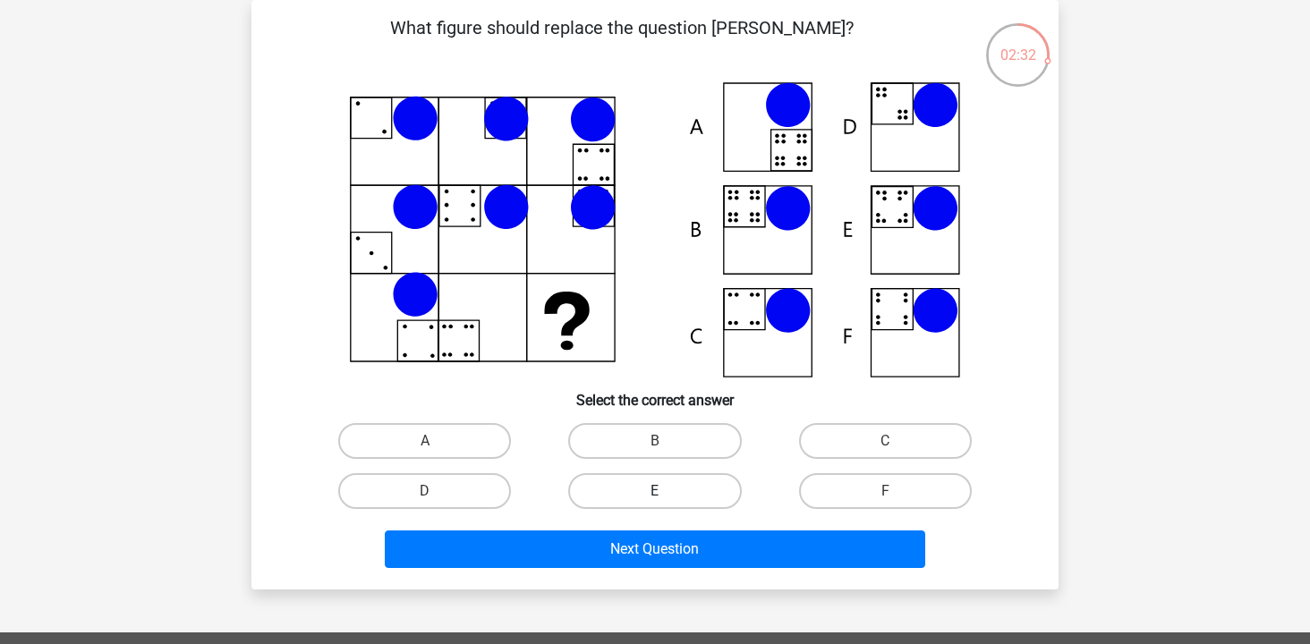
click at [723, 489] on label "E" at bounding box center [654, 491] width 173 height 36
click at [667, 491] on input "E" at bounding box center [661, 497] width 12 height 12
radio input "true"
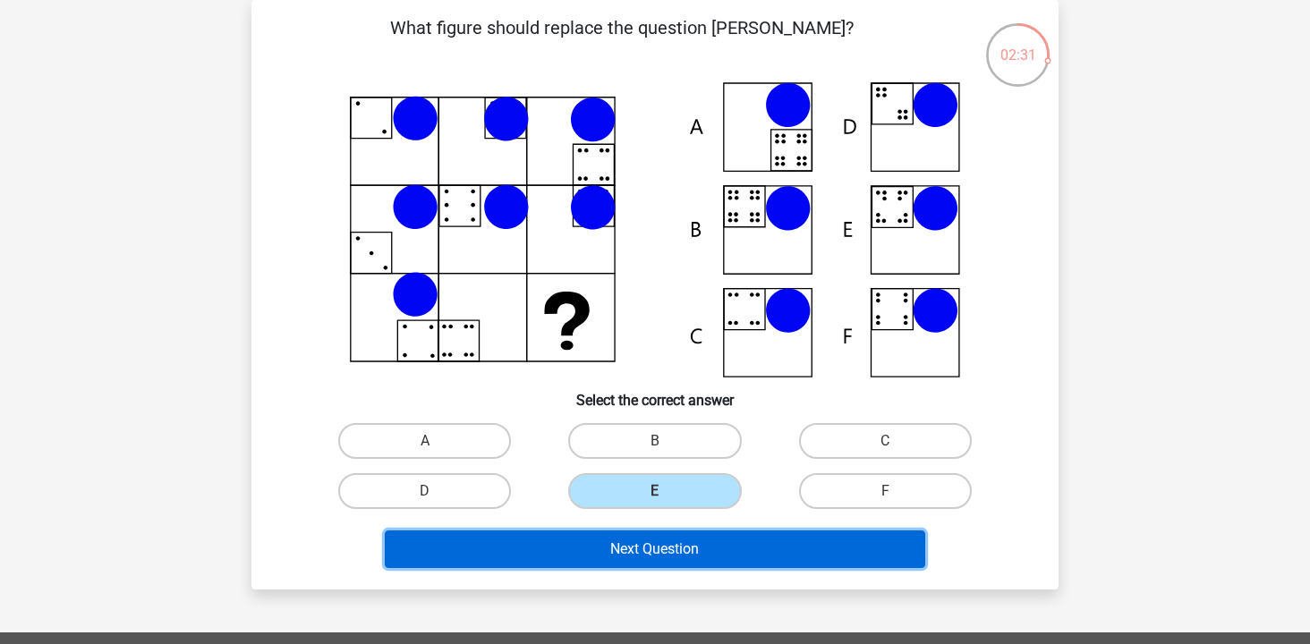
click at [698, 550] on button "Next Question" at bounding box center [655, 550] width 541 height 38
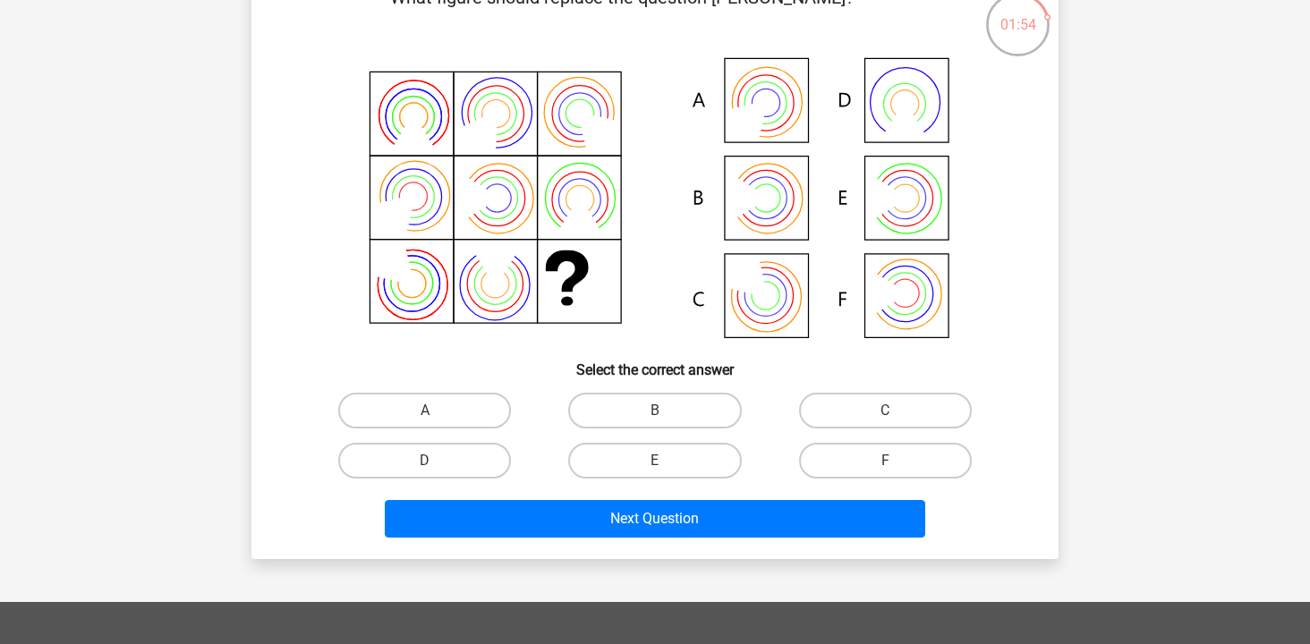
scroll to position [117, 0]
